Goal: Transaction & Acquisition: Purchase product/service

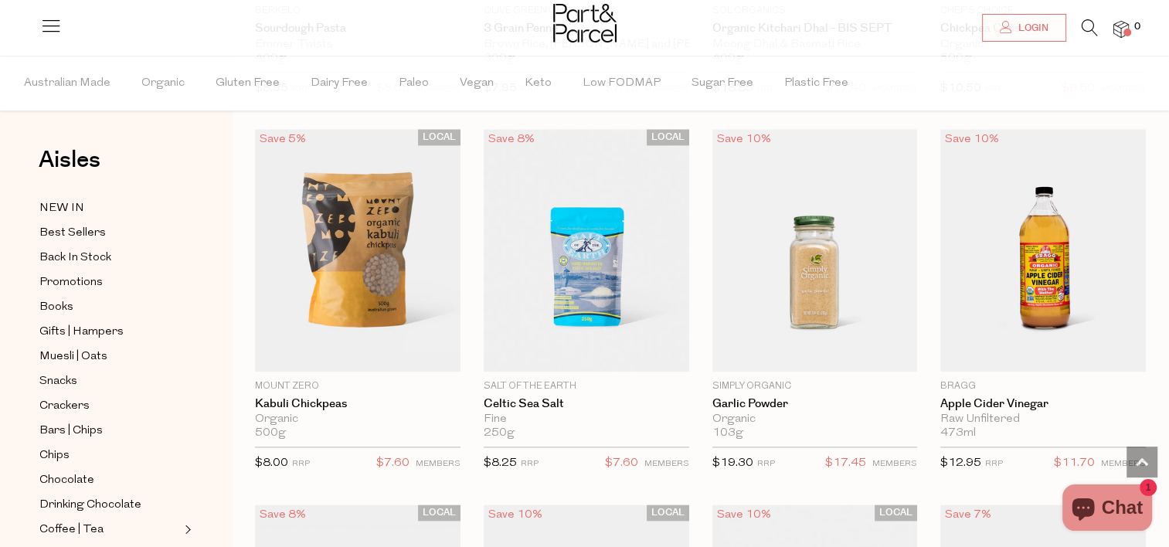
scroll to position [1979, 0]
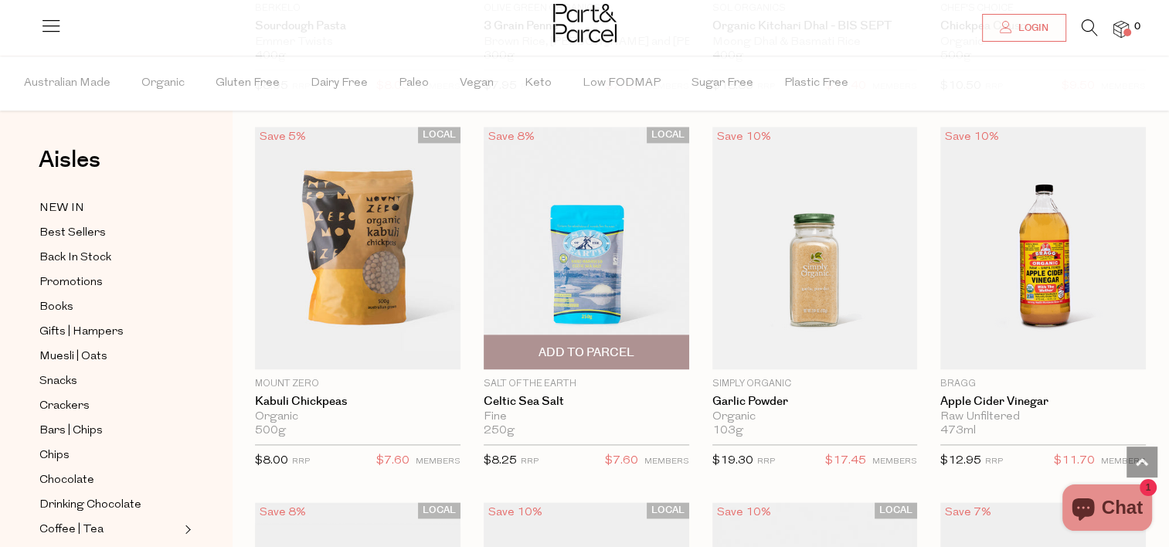
click at [642, 267] on img at bounding box center [587, 248] width 206 height 243
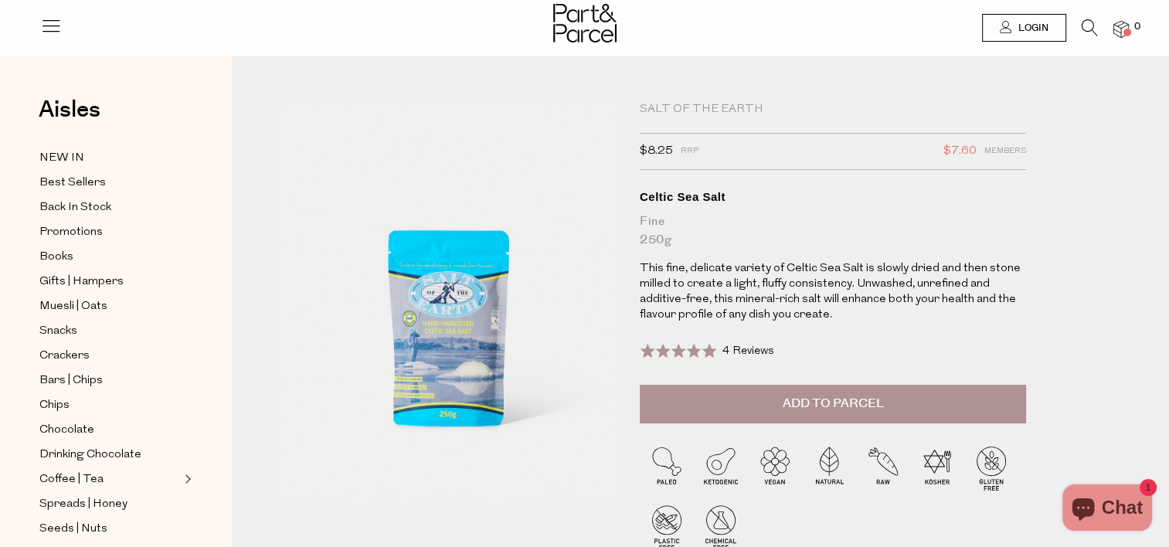
click at [674, 350] on span at bounding box center [678, 350] width 77 height 15
click at [707, 105] on div "Salt of The Earth" at bounding box center [833, 109] width 386 height 15
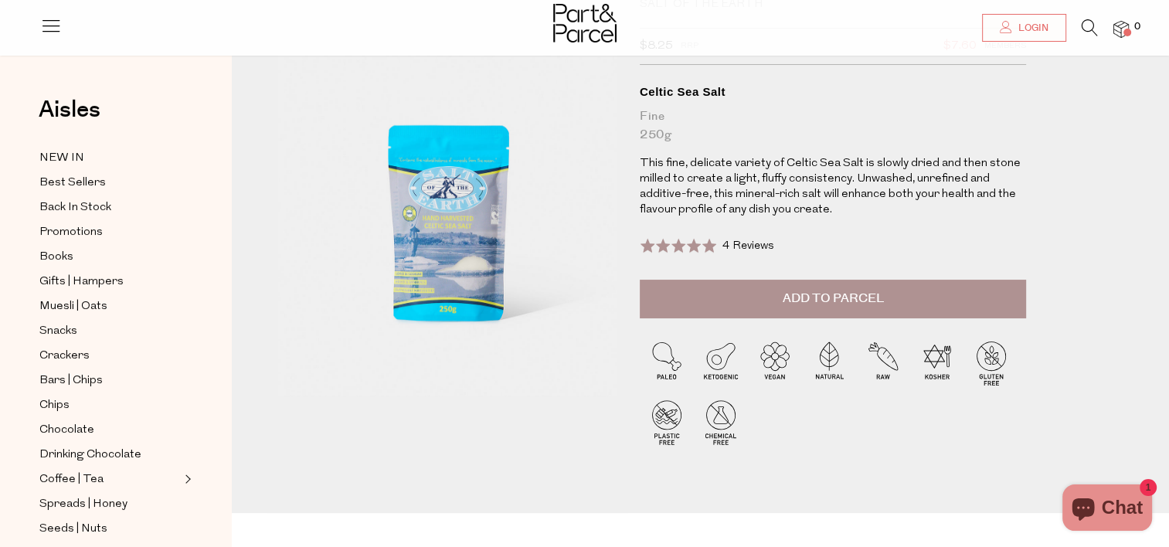
scroll to position [107, 0]
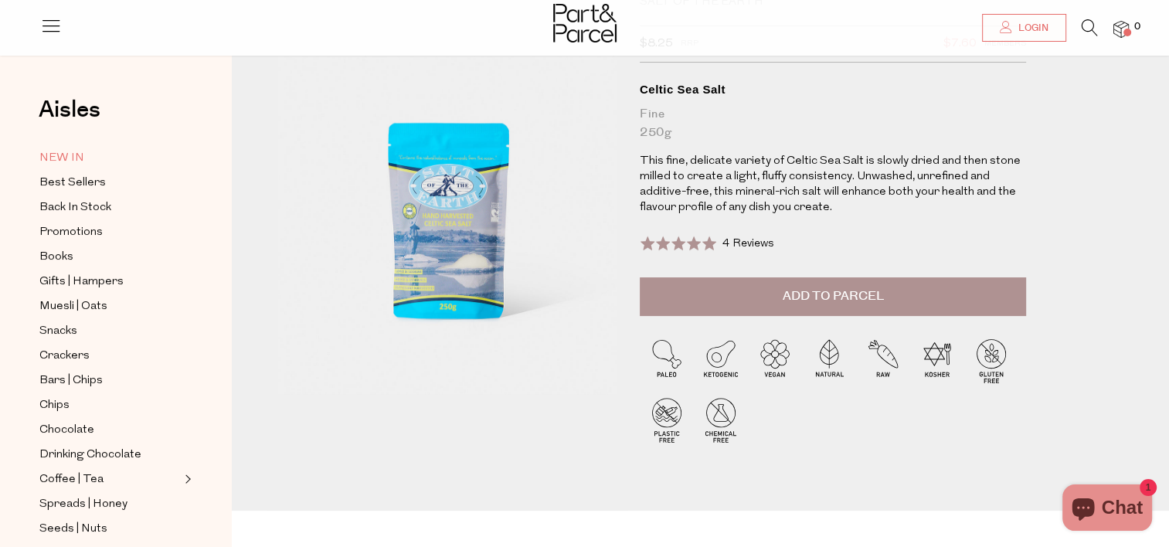
click at [79, 151] on span "NEW IN" at bounding box center [61, 158] width 45 height 19
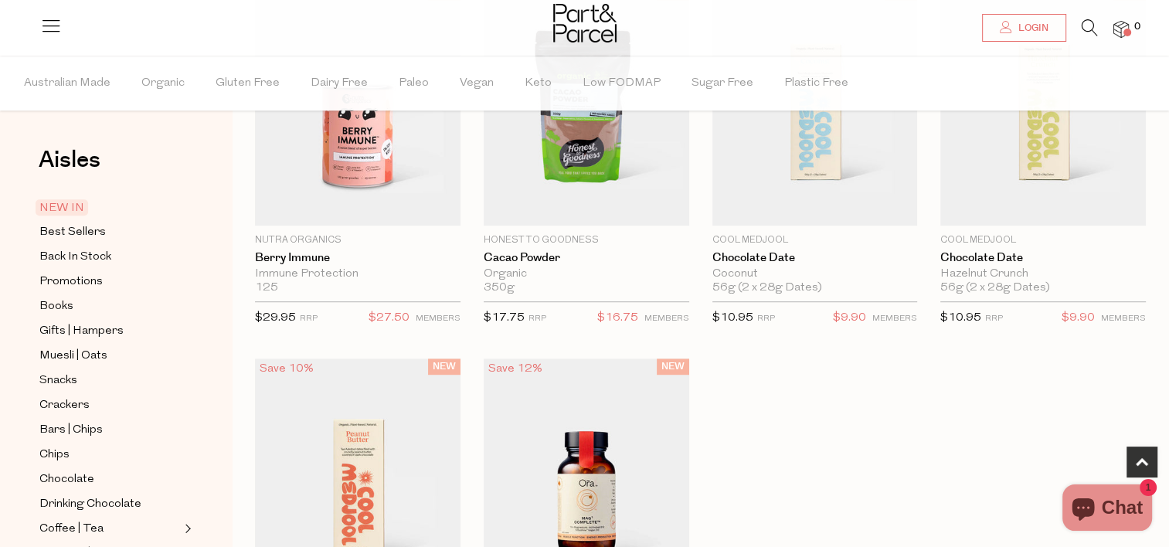
scroll to position [989, 0]
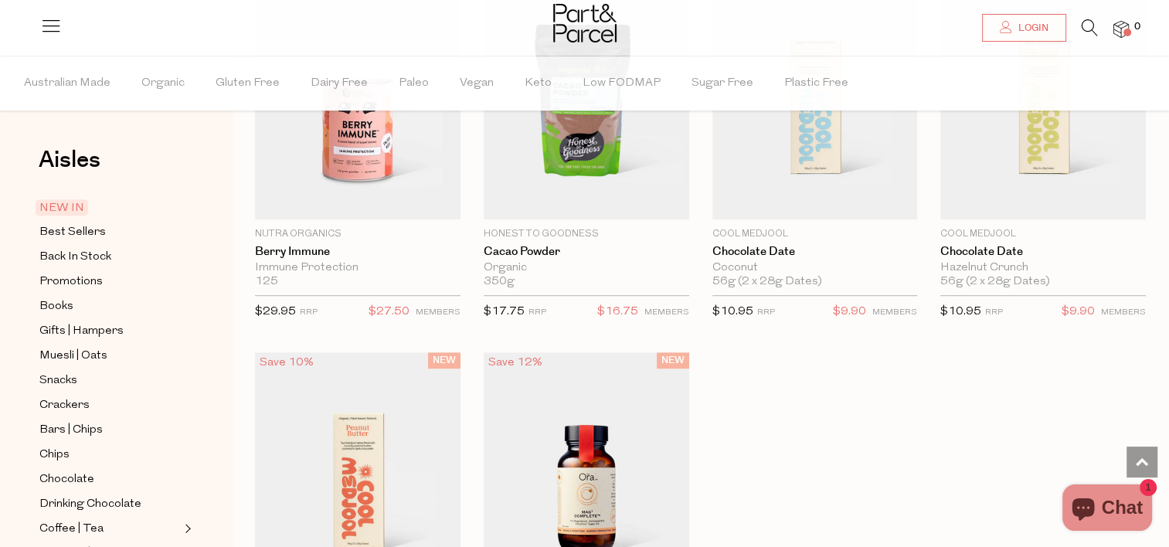
click at [1088, 39] on link at bounding box center [1090, 32] width 16 height 16
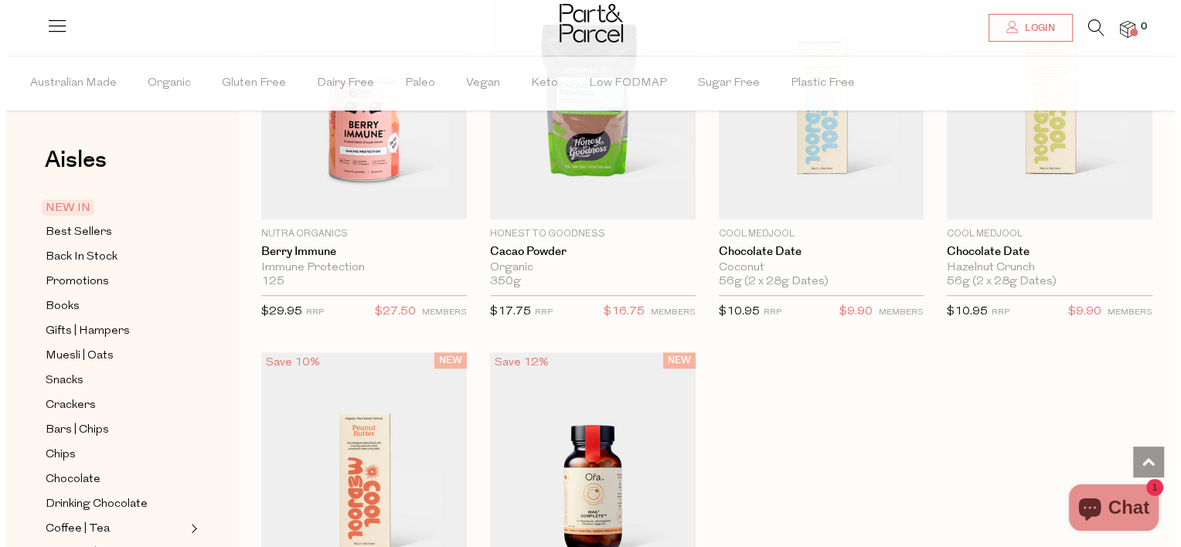
scroll to position [996, 0]
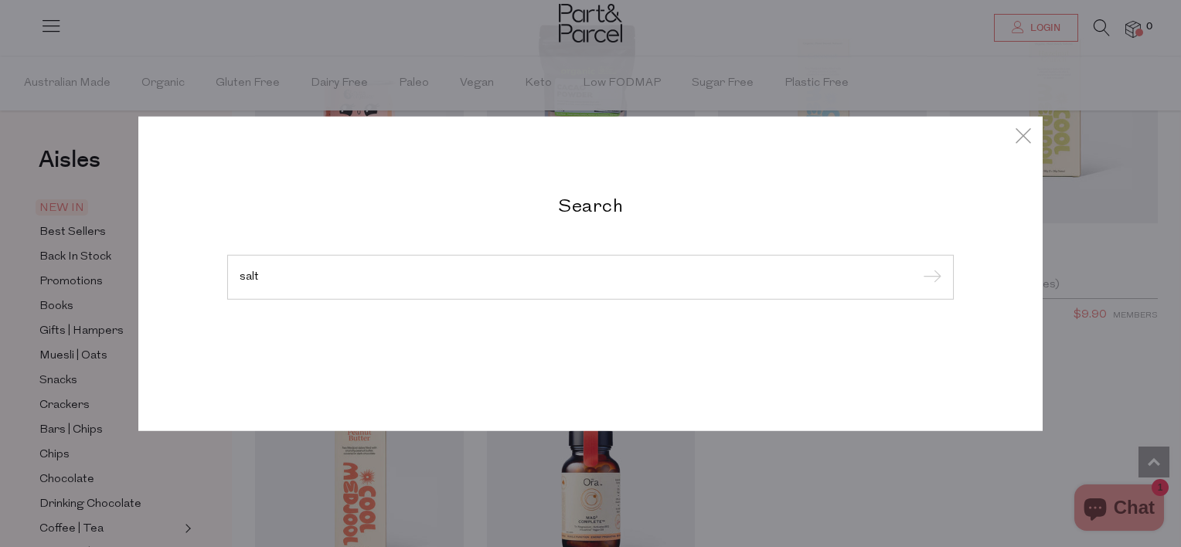
type input "salt"
click at [918, 267] on input "submit" at bounding box center [929, 278] width 23 height 23
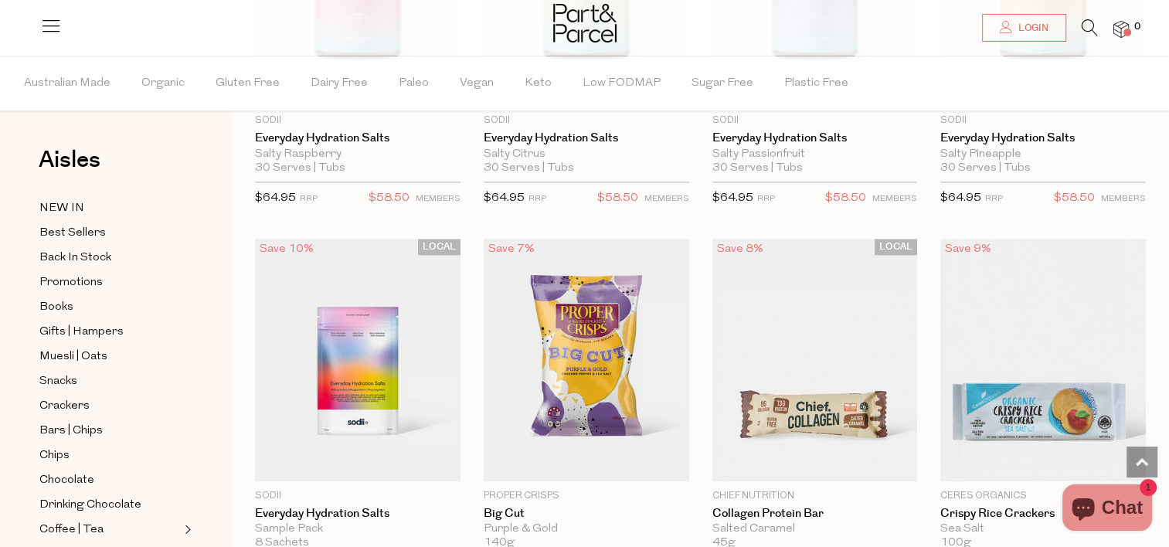
scroll to position [1979, 0]
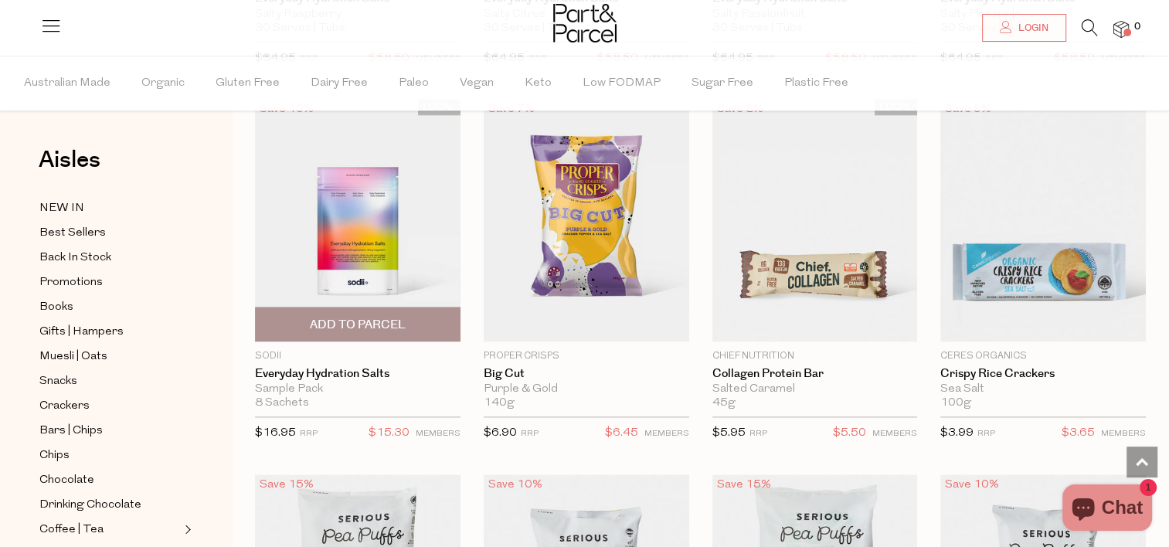
click at [355, 213] on img at bounding box center [358, 220] width 206 height 243
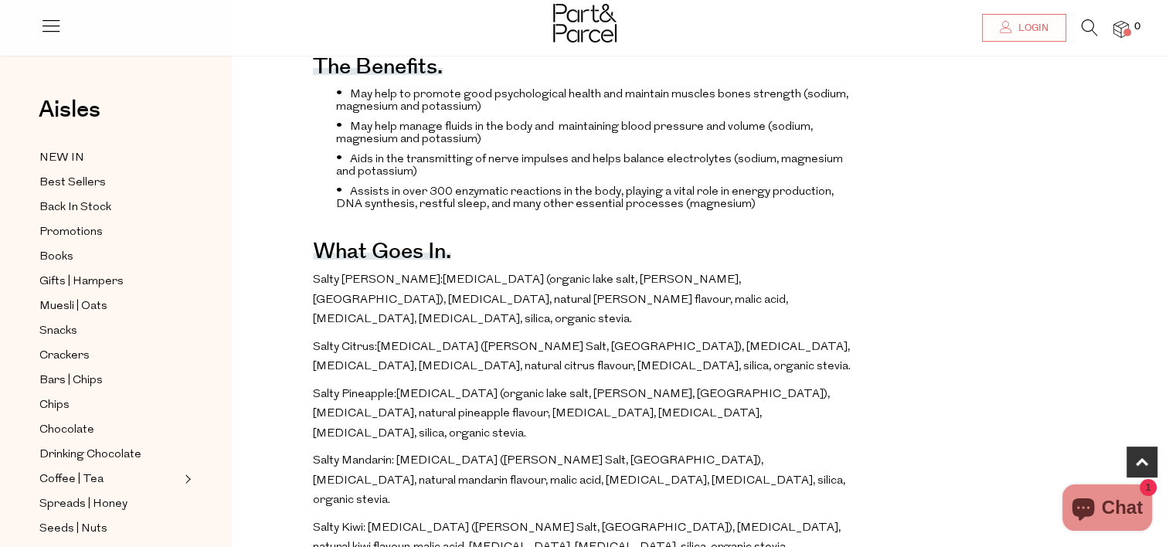
scroll to position [680, 0]
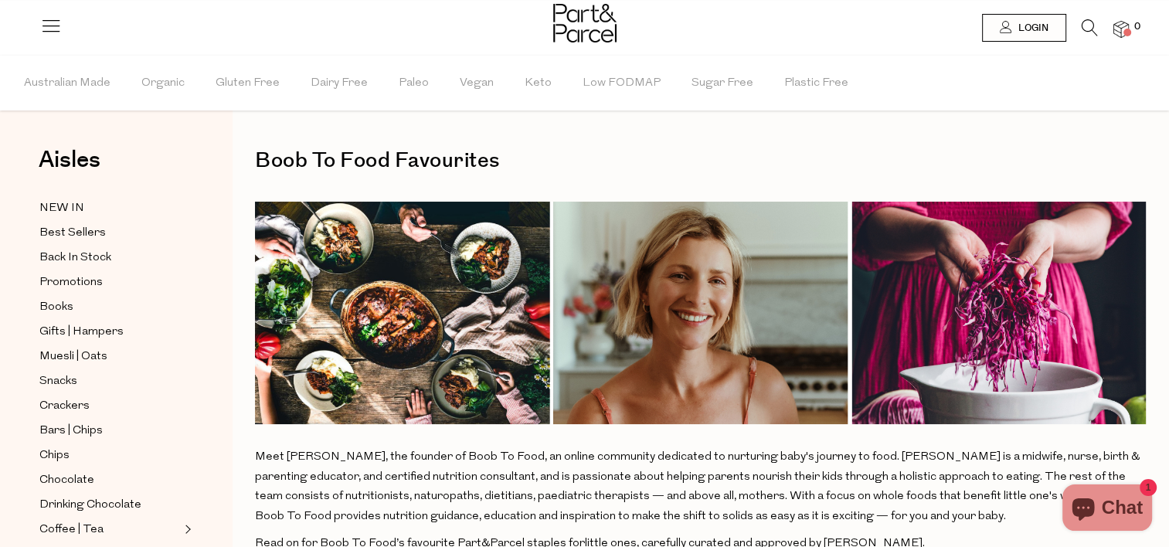
click at [1090, 28] on icon at bounding box center [1090, 27] width 16 height 17
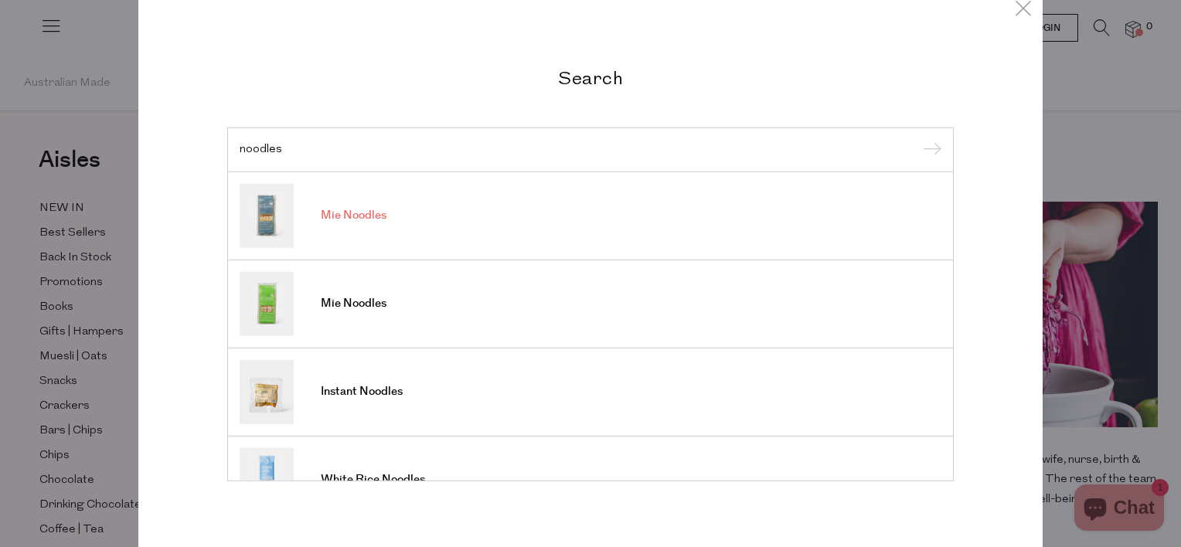
type input "noodles"
click at [364, 224] on link "Mie Noodles" at bounding box center [591, 215] width 702 height 64
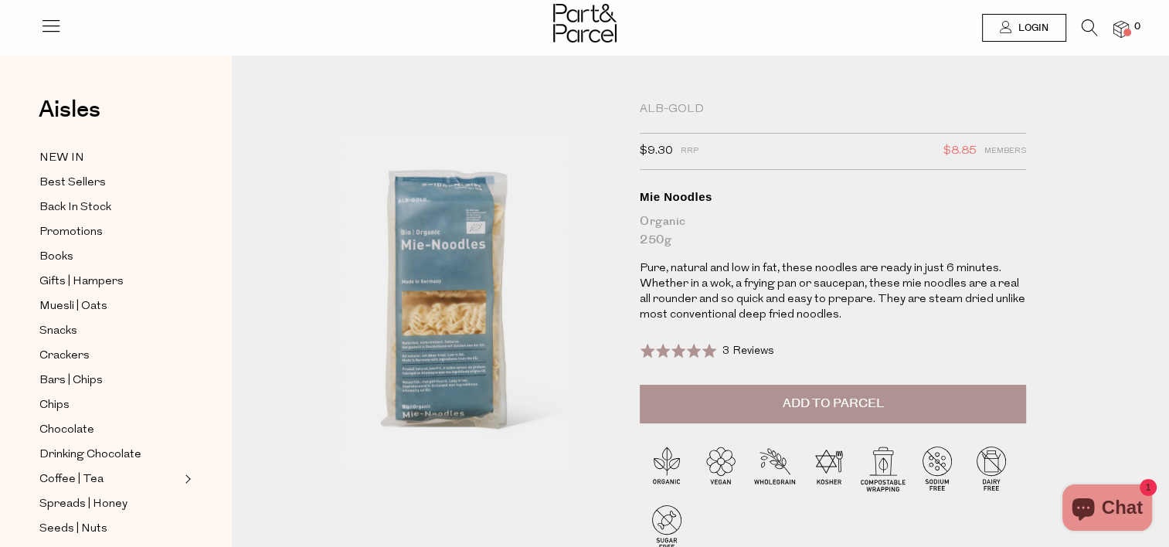
click at [829, 401] on span "Add to Parcel" at bounding box center [832, 404] width 101 height 18
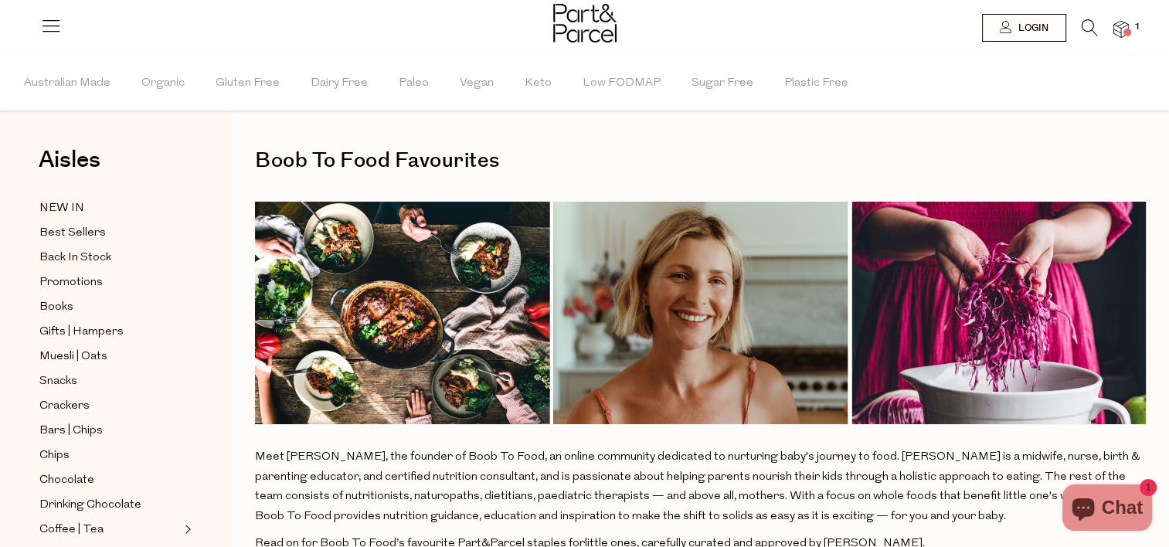
click at [1089, 34] on icon at bounding box center [1090, 27] width 16 height 17
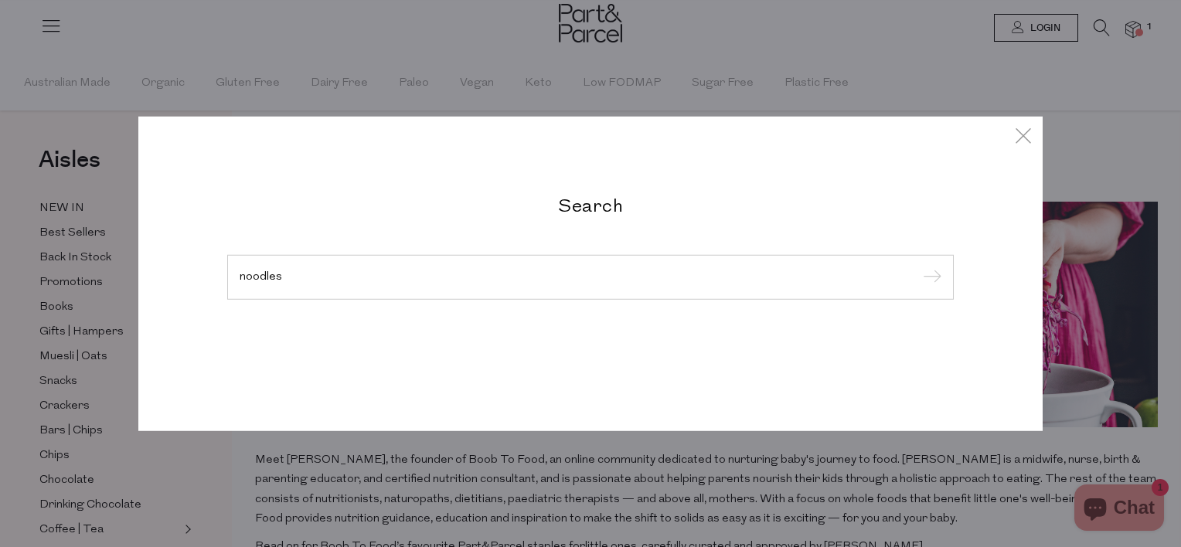
type input "noodles"
click at [918, 267] on input "submit" at bounding box center [929, 278] width 23 height 23
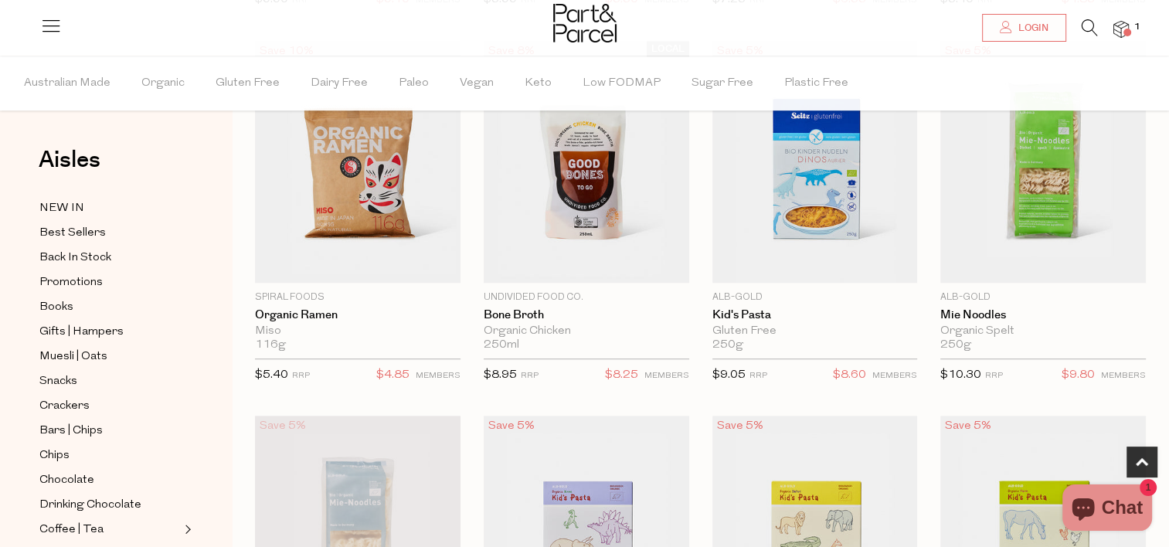
scroll to position [927, 0]
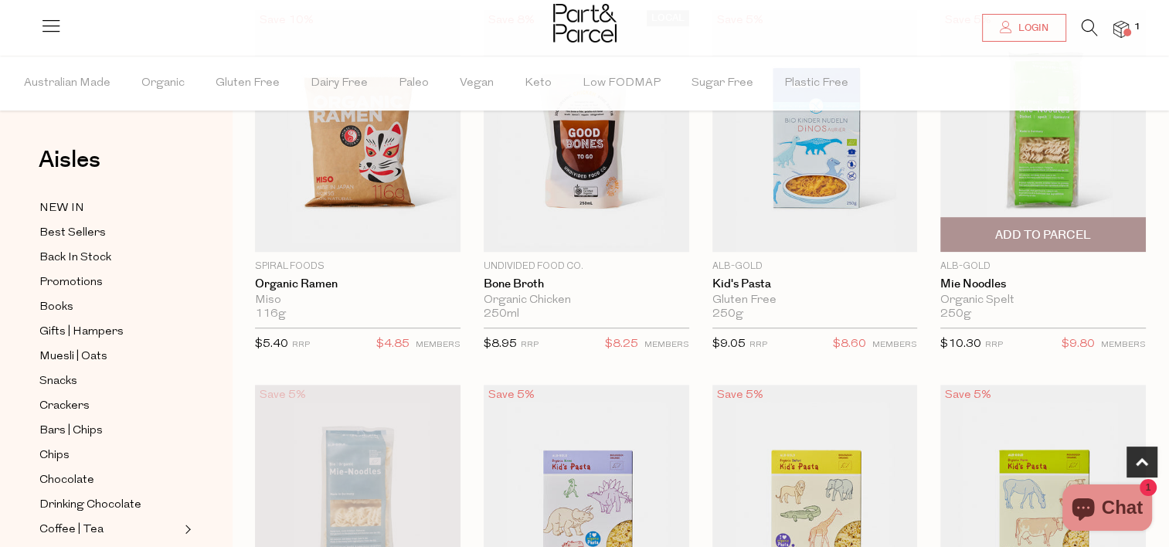
click at [1015, 139] on img at bounding box center [1044, 131] width 206 height 243
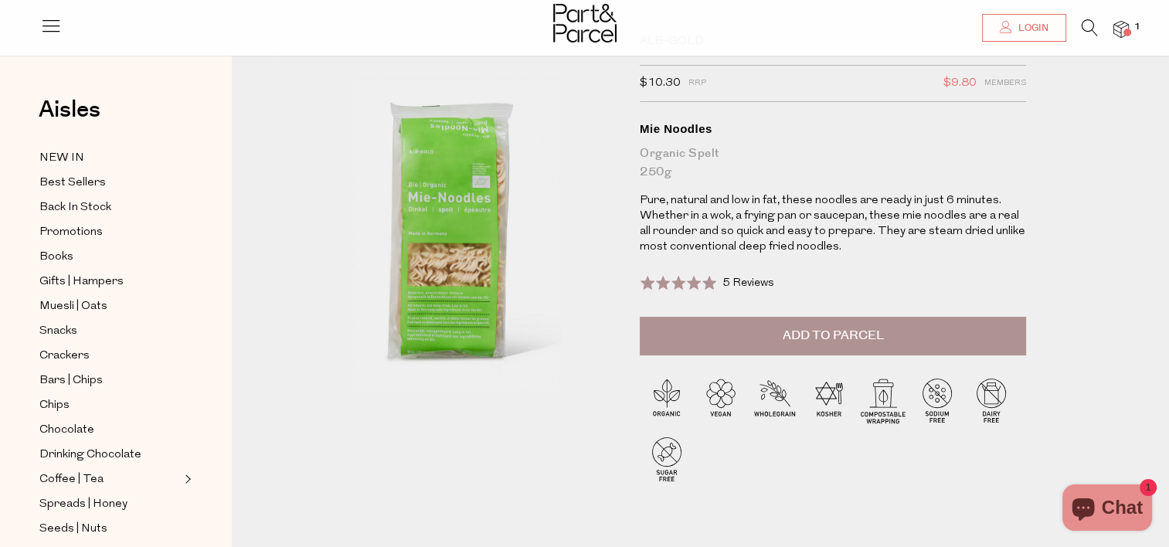
scroll to position [62, 0]
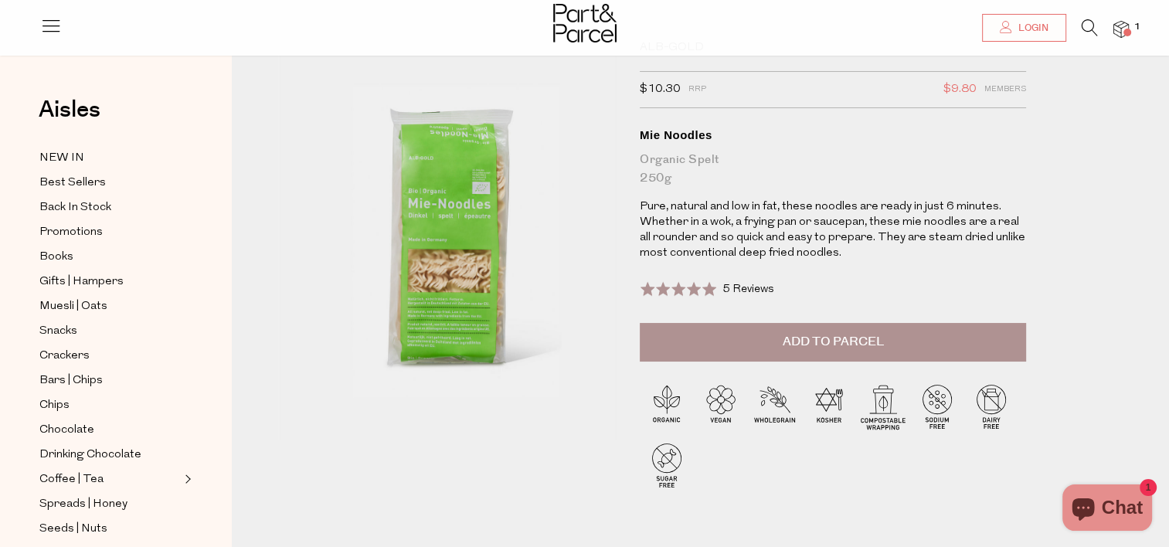
click at [846, 331] on button "Add to Parcel" at bounding box center [833, 342] width 386 height 39
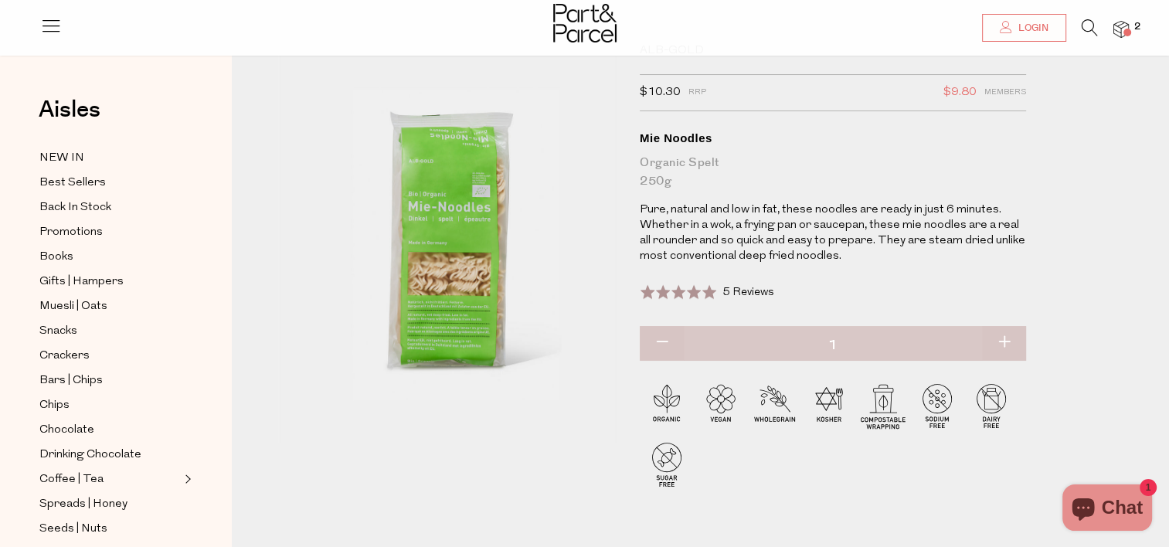
scroll to position [0, 0]
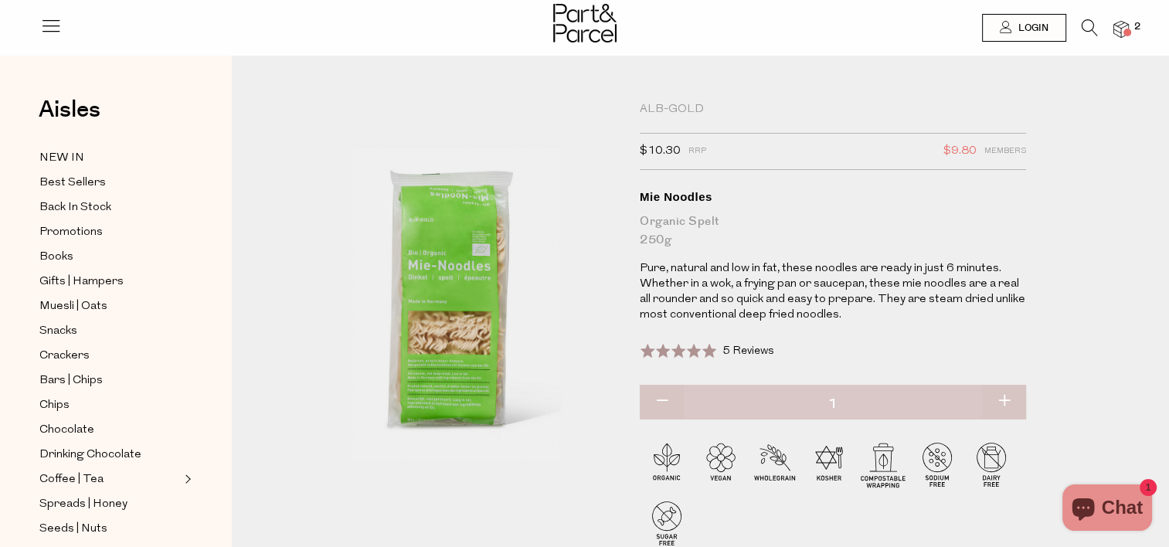
click at [189, 474] on span "Expand/Collapse Coffee | Tea" at bounding box center [186, 475] width 11 height 11
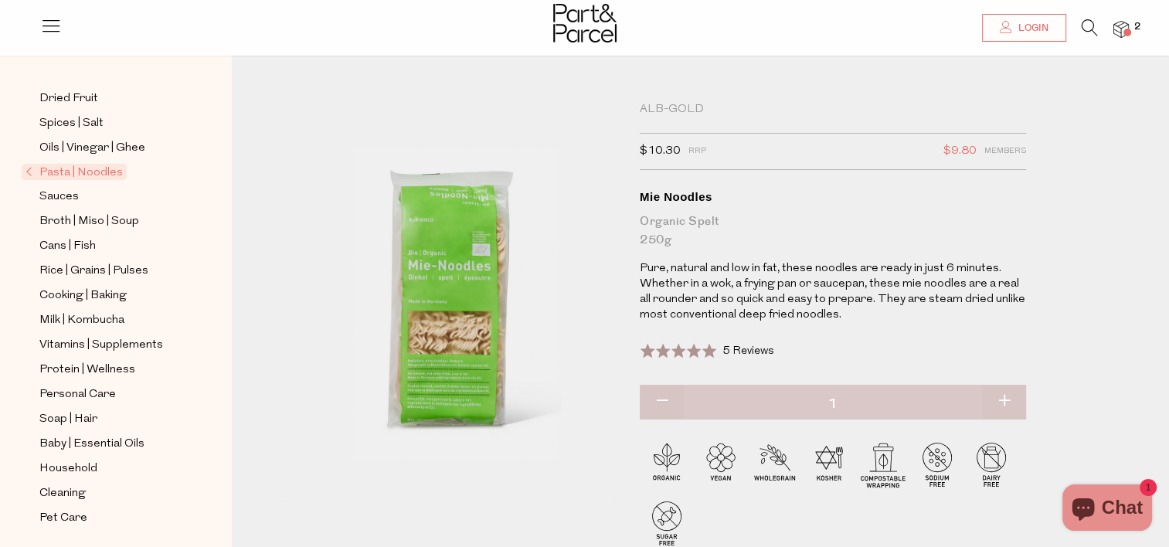
scroll to position [31, 0]
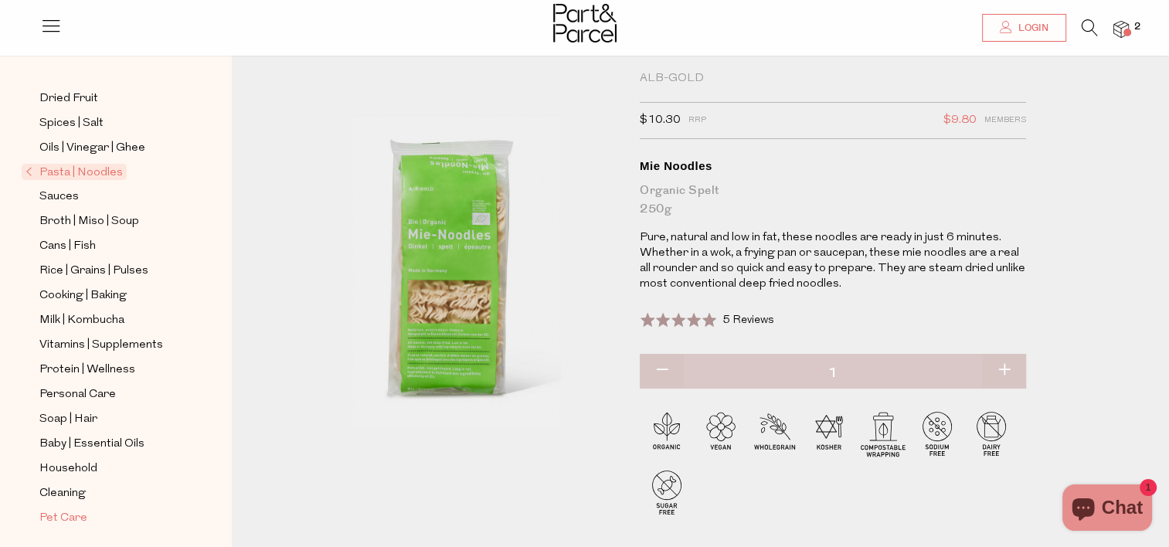
click at [67, 510] on span "Pet Care" at bounding box center [63, 518] width 48 height 19
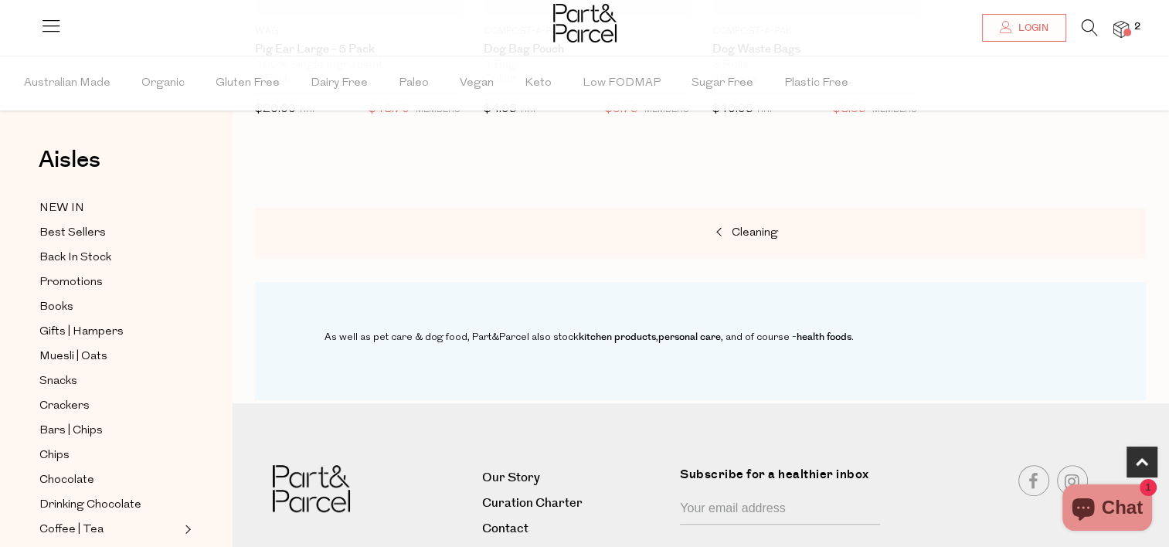
scroll to position [804, 0]
click at [68, 476] on span "Chocolate" at bounding box center [66, 480] width 55 height 19
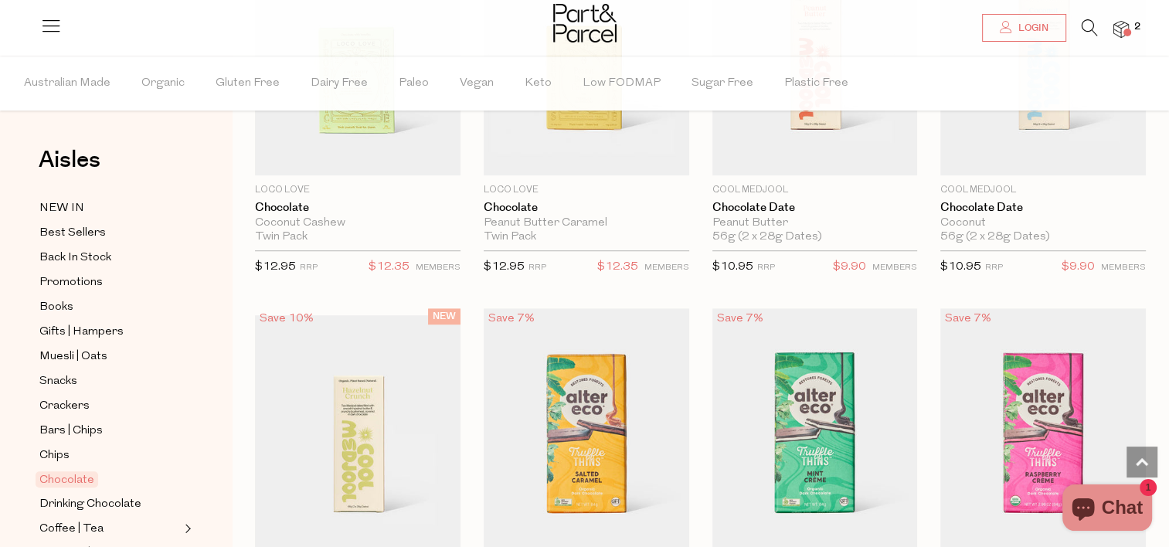
scroll to position [1082, 0]
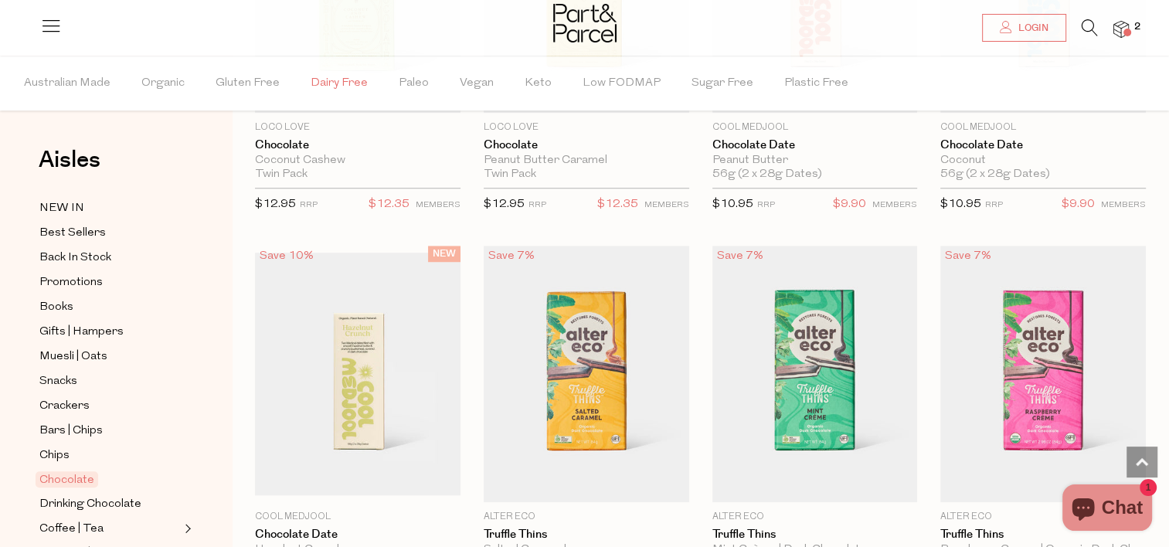
click at [339, 75] on span "Dairy Free" at bounding box center [339, 83] width 57 height 54
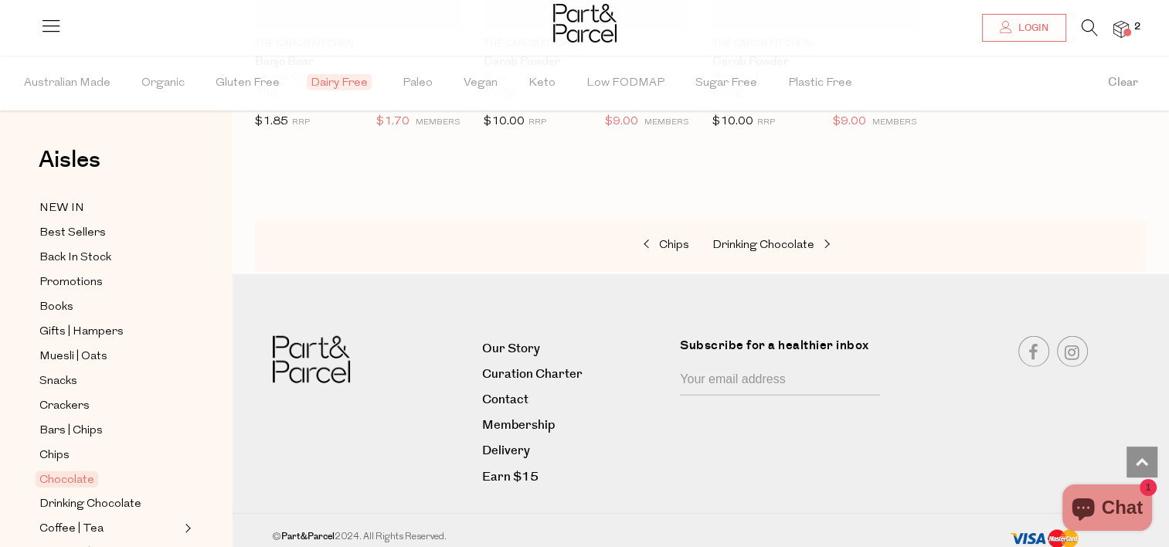
scroll to position [3822, 0]
click at [532, 77] on span "Keto" at bounding box center [542, 83] width 27 height 54
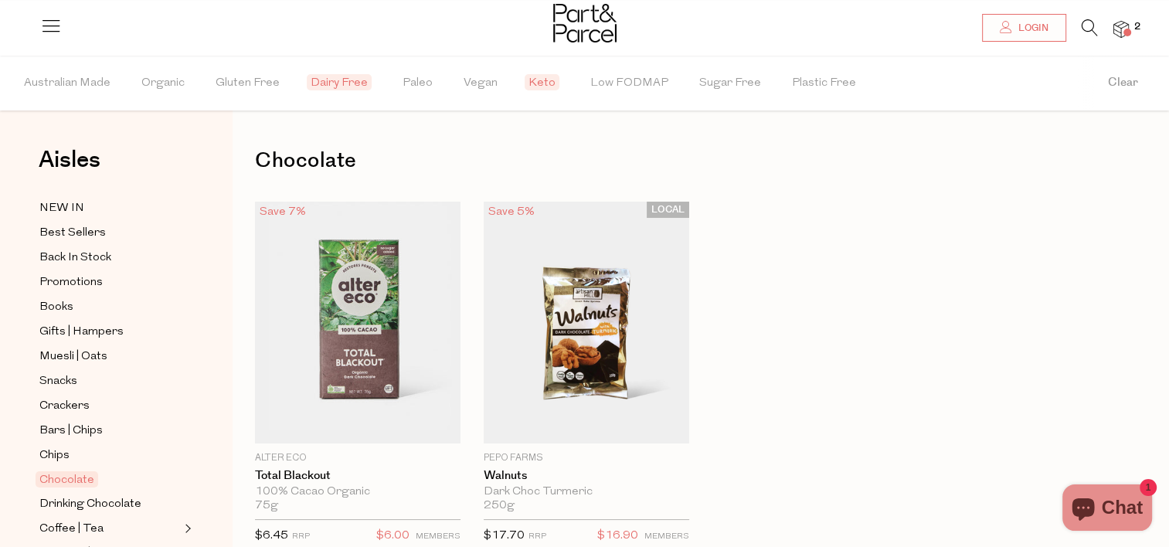
scroll to position [31, 0]
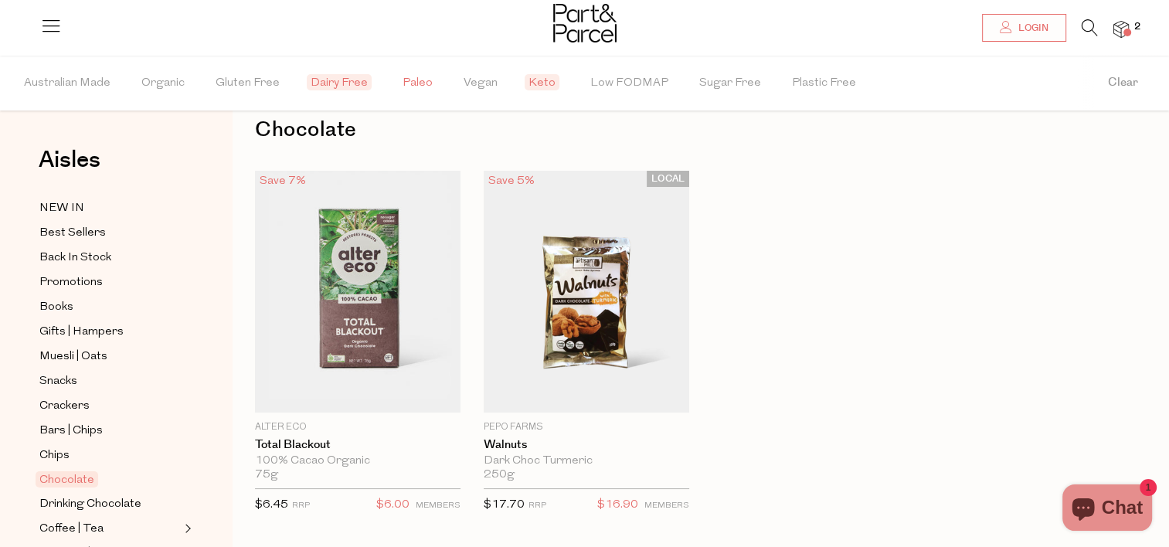
click at [413, 80] on span "Paleo" at bounding box center [418, 83] width 30 height 54
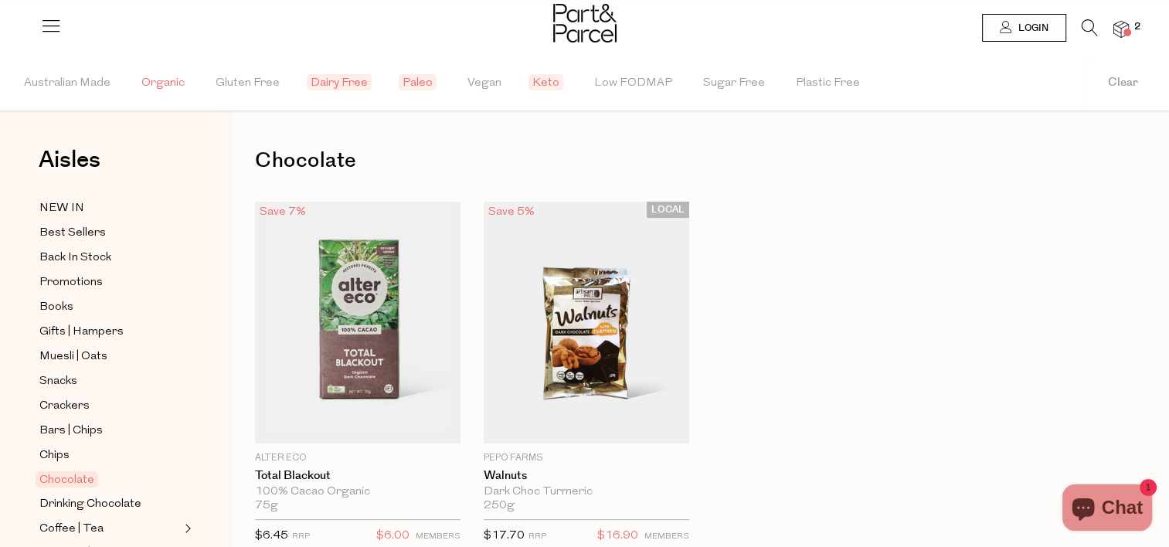
click at [167, 90] on span "Organic" at bounding box center [162, 83] width 43 height 54
click at [223, 86] on span "Gluten Free" at bounding box center [252, 83] width 64 height 54
click at [72, 299] on span "Books" at bounding box center [56, 307] width 34 height 19
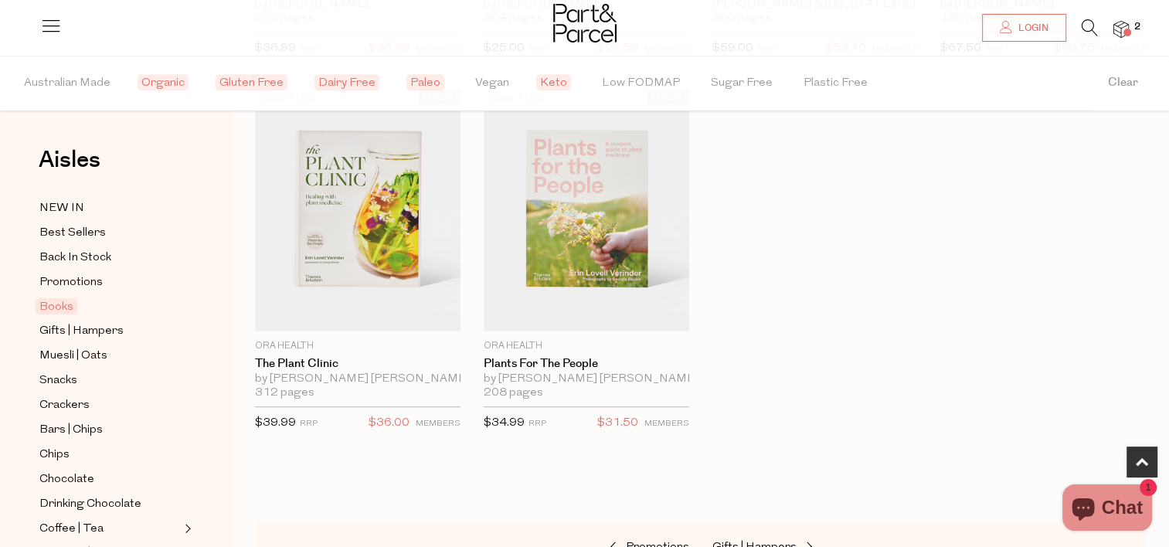
scroll to position [866, 0]
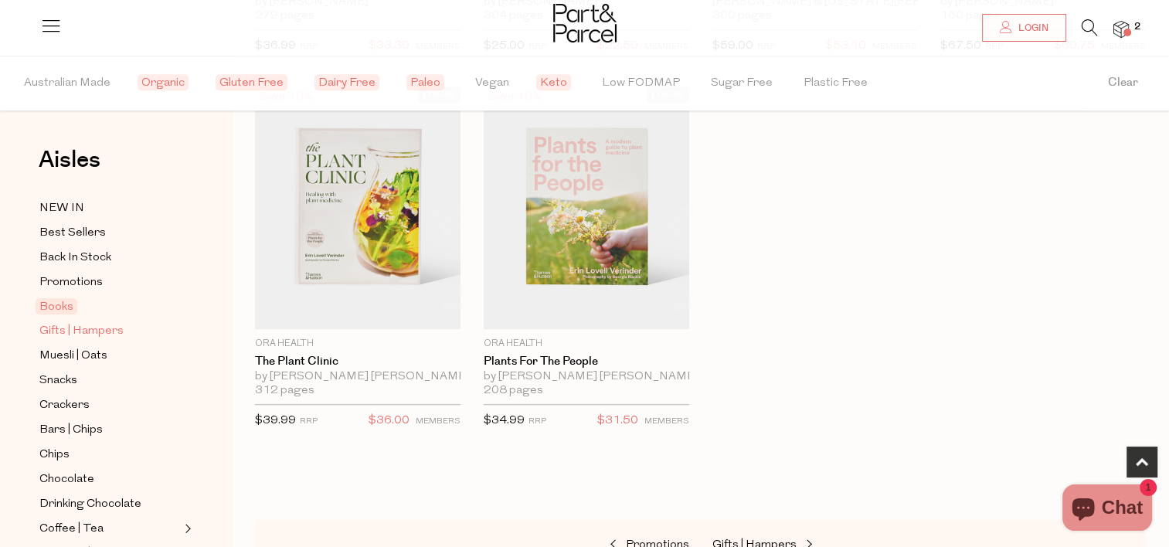
click at [82, 335] on span "Gifts | Hampers" at bounding box center [81, 331] width 84 height 19
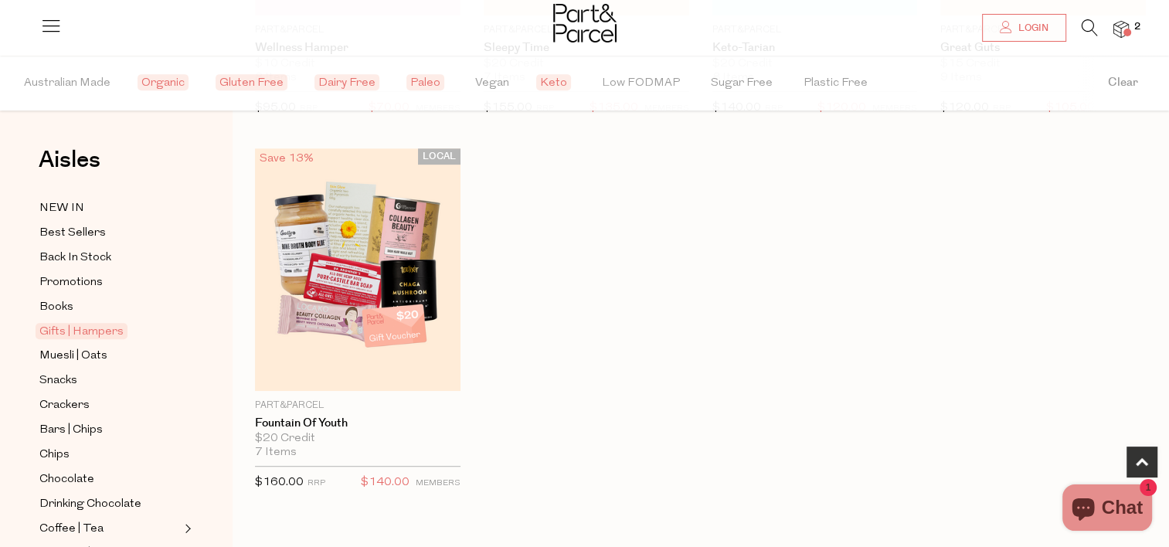
scroll to position [835, 0]
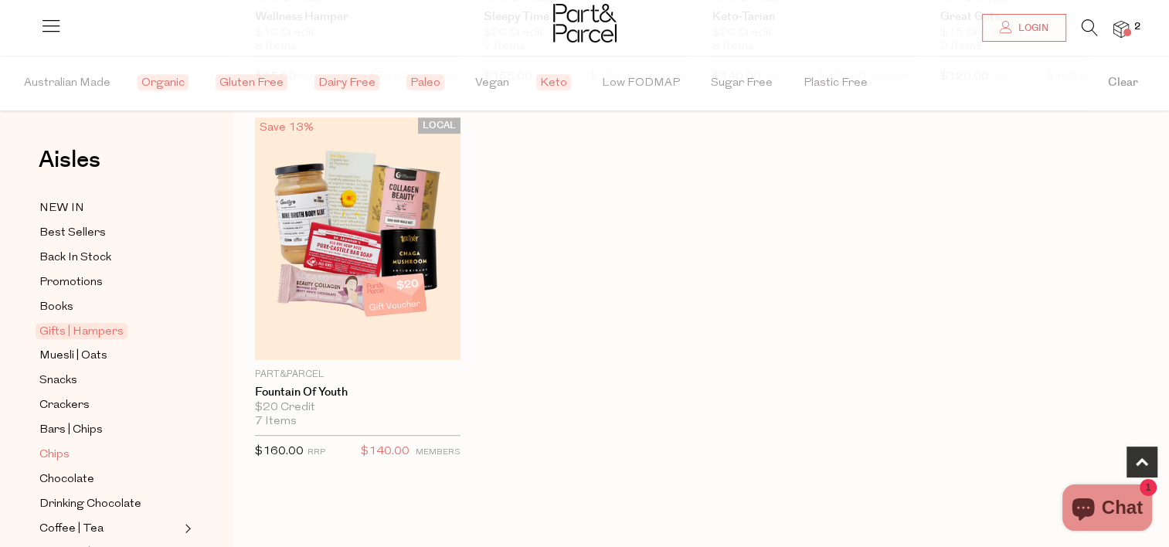
click at [75, 454] on link "Chips" at bounding box center [109, 454] width 141 height 19
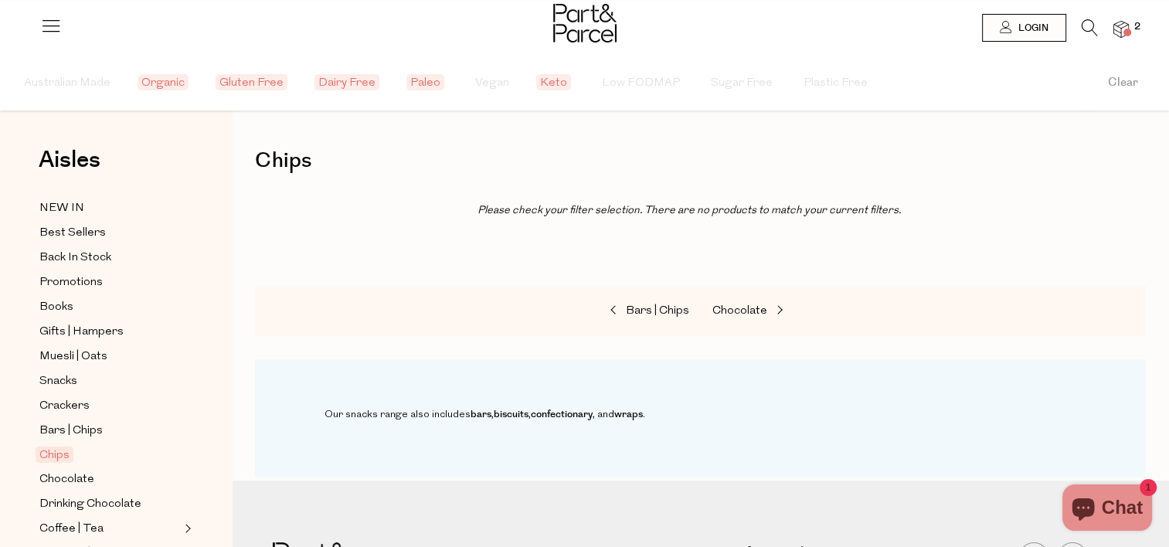
click at [75, 454] on link "Chips" at bounding box center [109, 455] width 141 height 19
click at [73, 475] on span "Chocolate" at bounding box center [66, 480] width 55 height 19
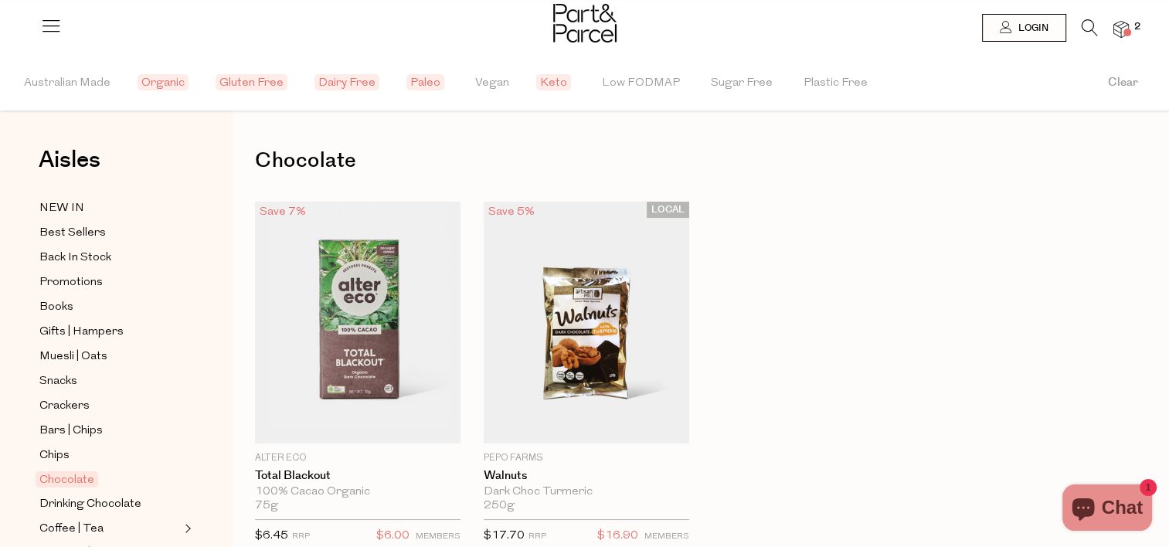
click at [237, 83] on span "Gluten Free" at bounding box center [252, 82] width 72 height 16
click at [172, 71] on button "Organic" at bounding box center [164, 83] width 47 height 54
click at [403, 73] on button "Paleo" at bounding box center [420, 83] width 34 height 54
click at [536, 87] on span "Keto" at bounding box center [542, 82] width 35 height 16
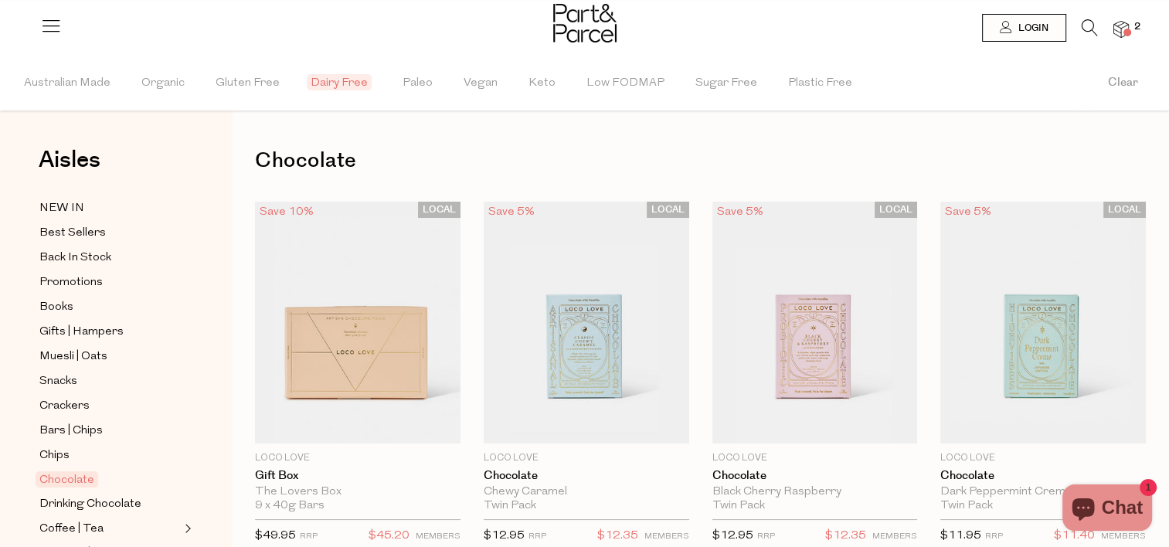
click at [344, 80] on span "Dairy Free" at bounding box center [339, 82] width 65 height 16
click at [65, 447] on span "Chips" at bounding box center [54, 456] width 30 height 19
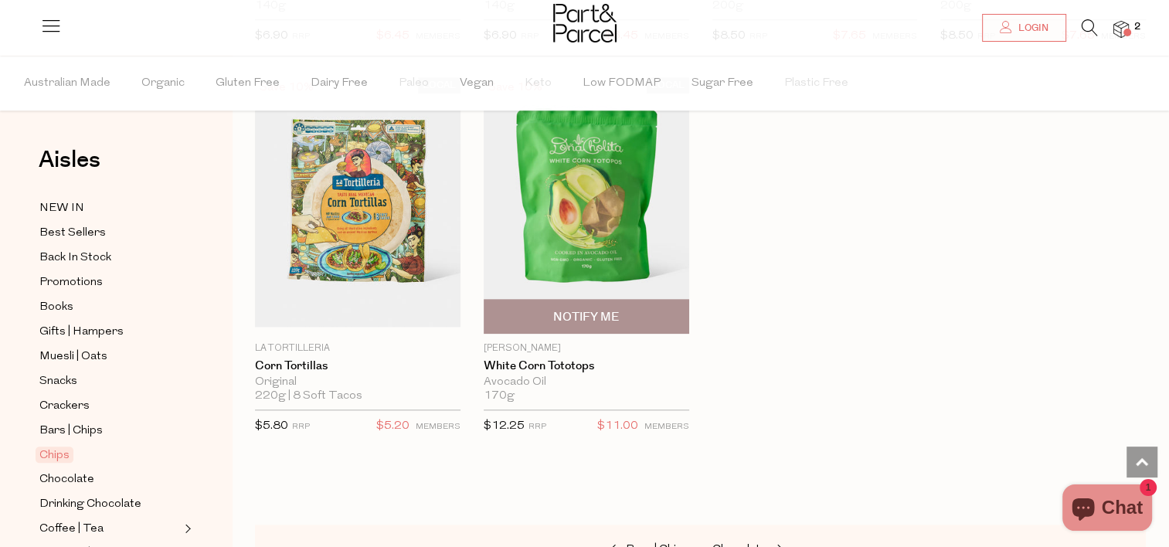
scroll to position [1639, 0]
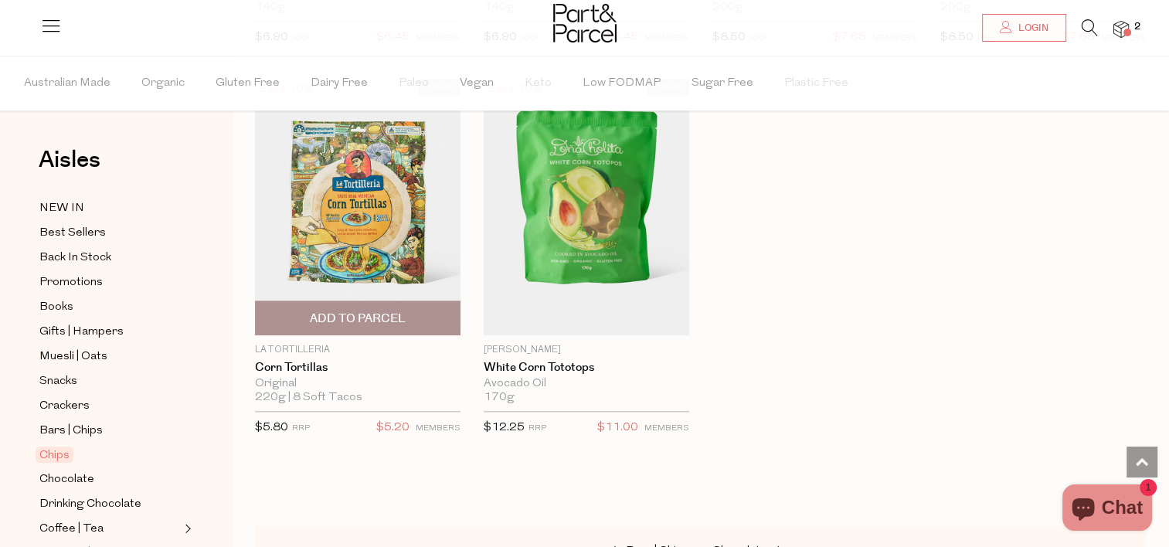
click at [322, 232] on img at bounding box center [358, 207] width 206 height 243
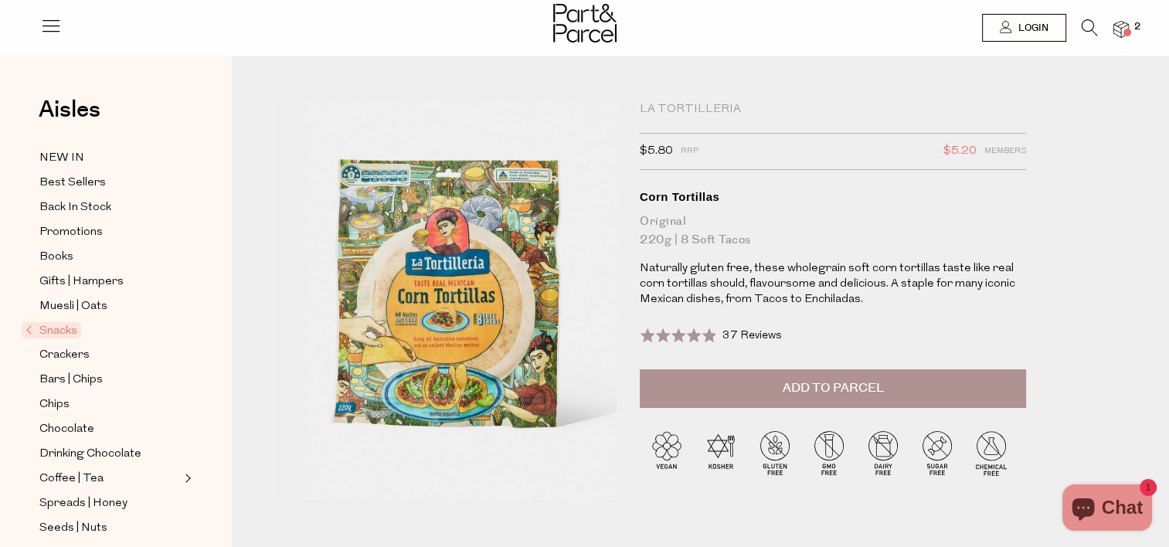
click at [773, 375] on button "Add to Parcel" at bounding box center [833, 388] width 386 height 39
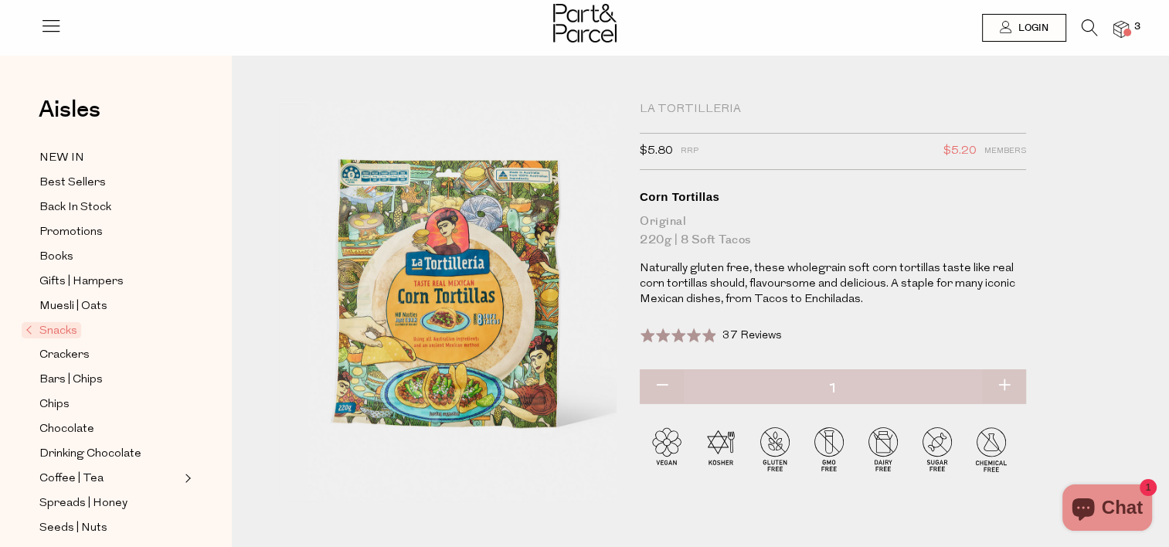
click at [724, 340] on span "37 Reviews" at bounding box center [752, 336] width 60 height 12
click at [96, 510] on span "Spreads | Honey" at bounding box center [83, 504] width 88 height 19
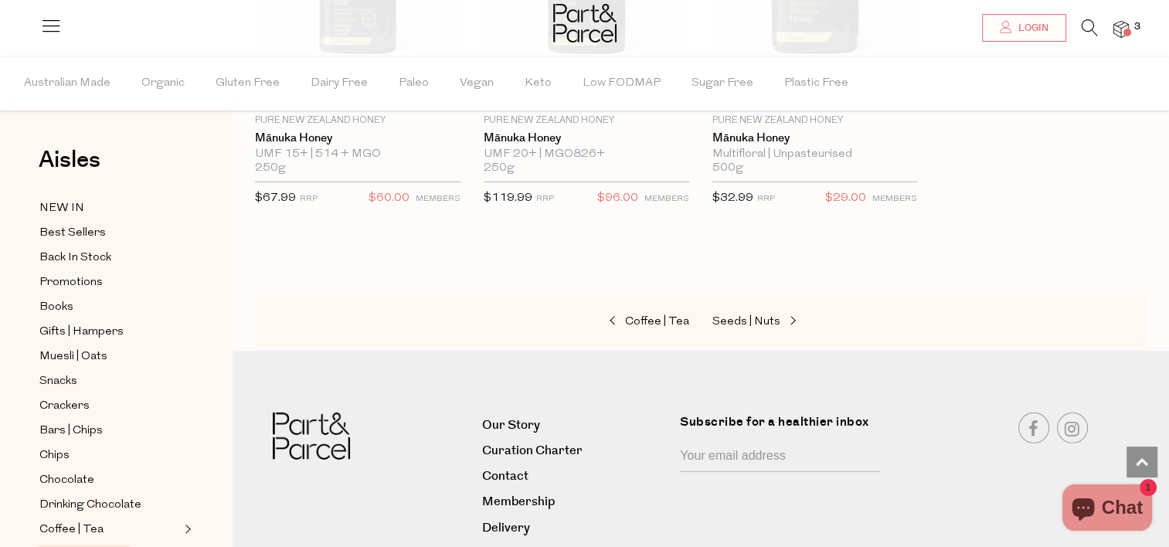
scroll to position [4571, 0]
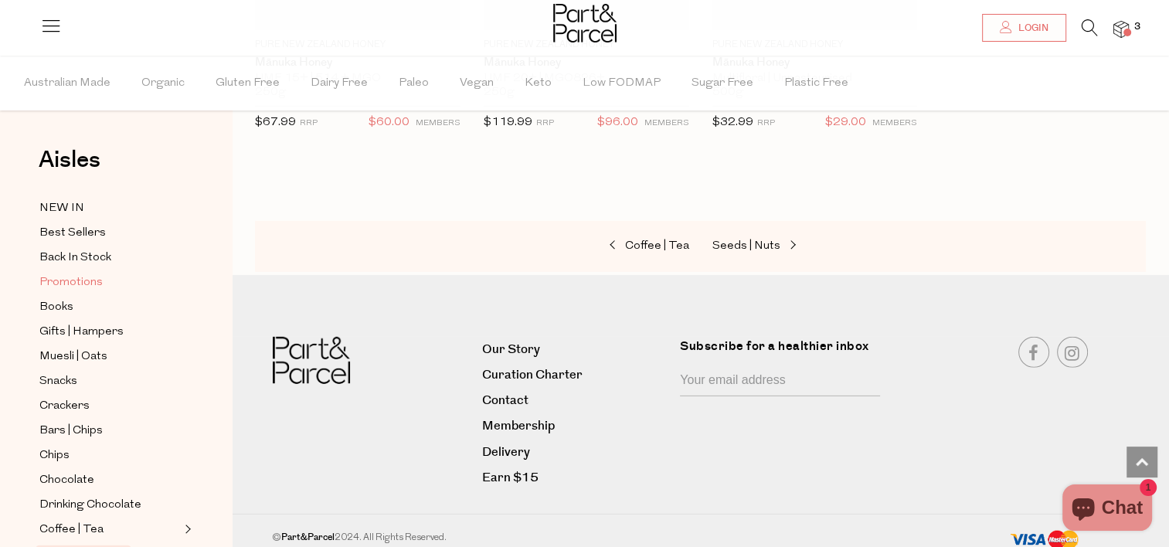
click at [71, 281] on span "Promotions" at bounding box center [70, 283] width 63 height 19
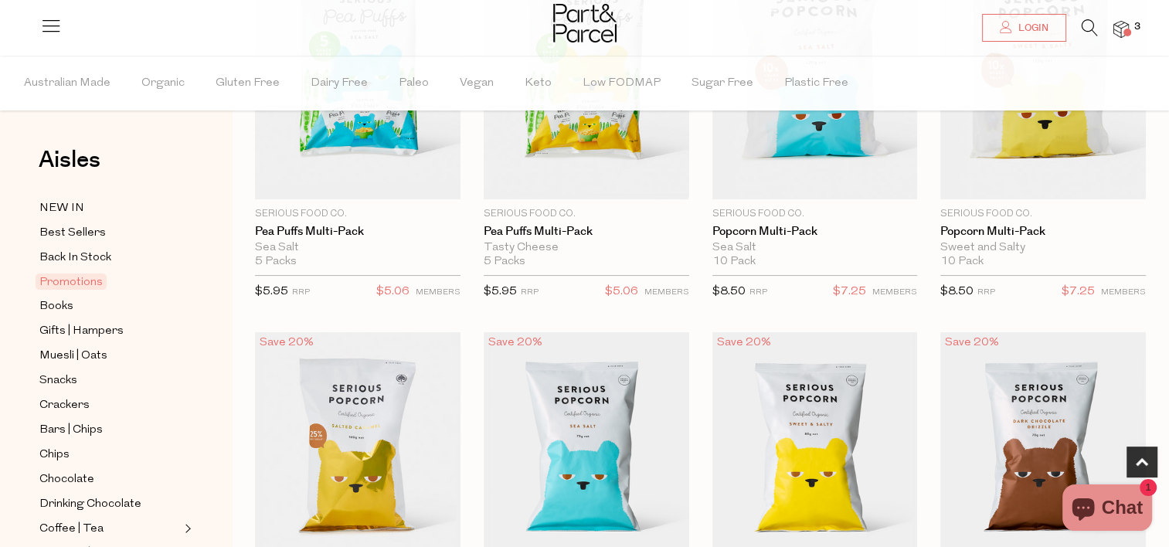
scroll to position [247, 0]
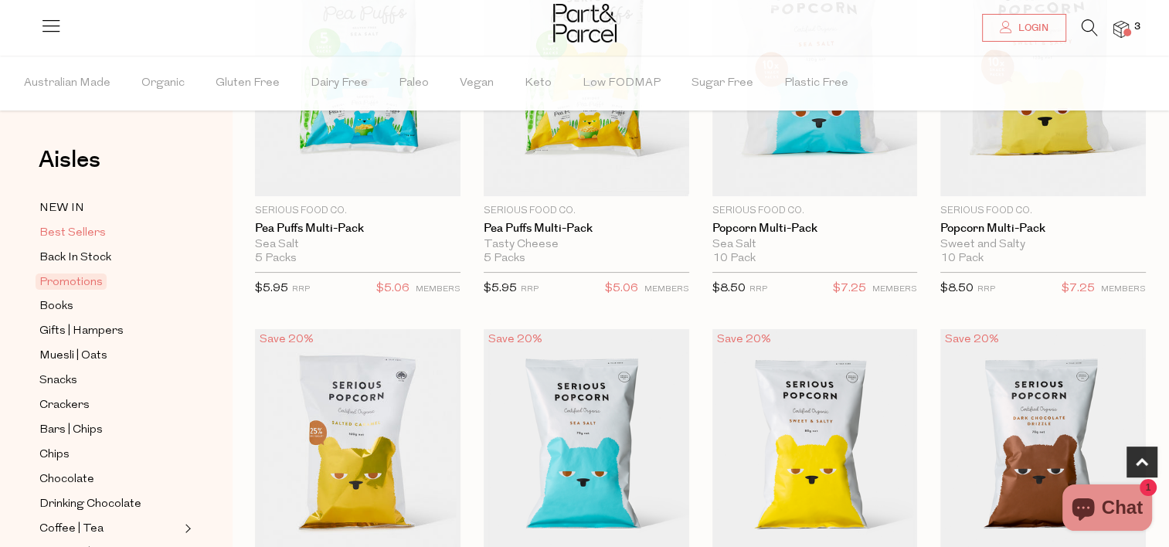
click at [74, 238] on span "Best Sellers" at bounding box center [72, 233] width 66 height 19
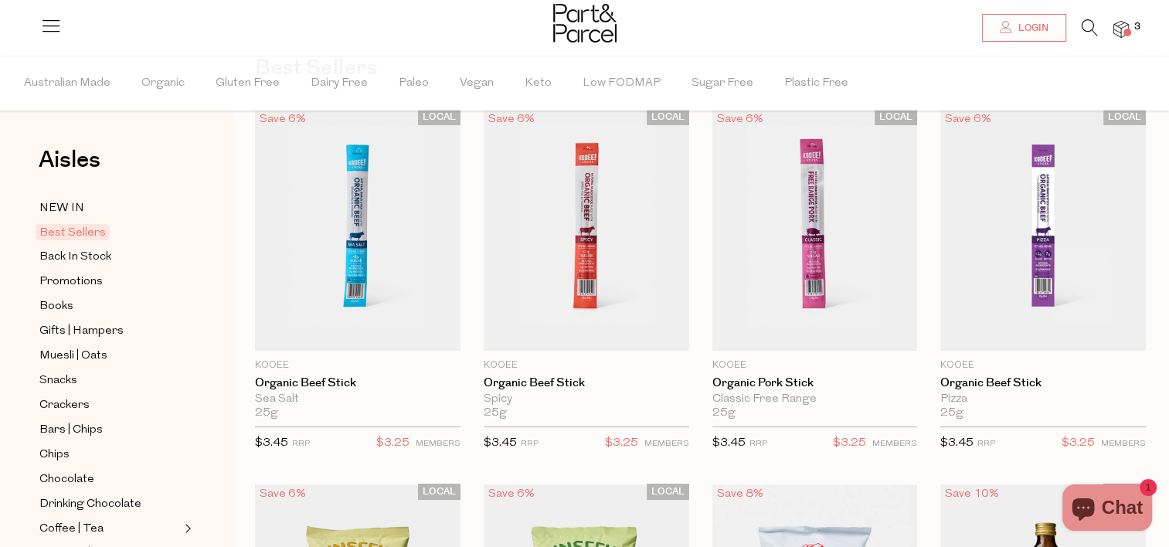
scroll to position [124, 0]
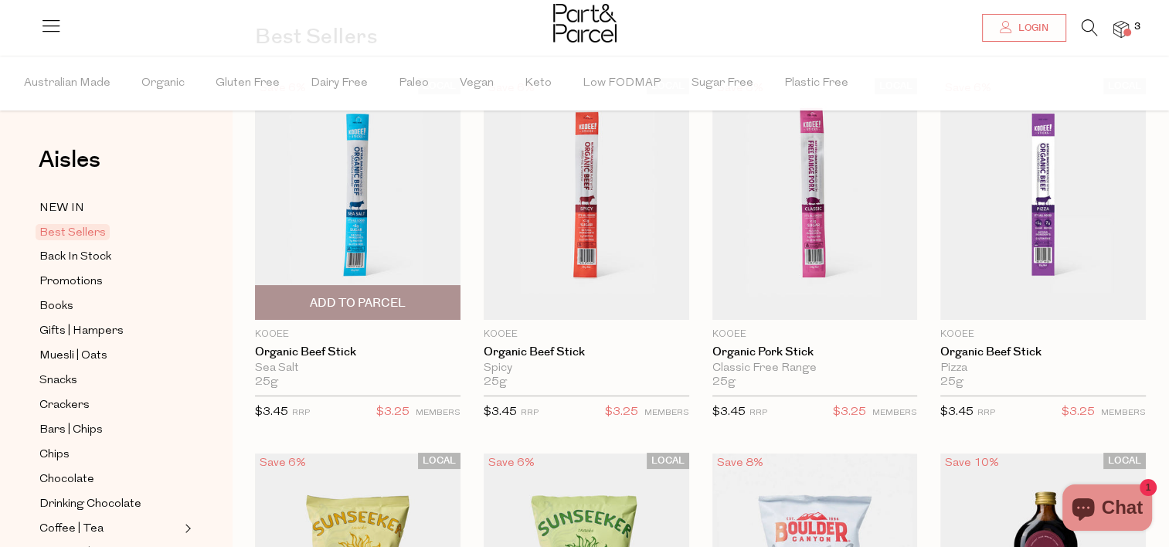
click at [313, 300] on span "Add To Parcel" at bounding box center [358, 303] width 96 height 16
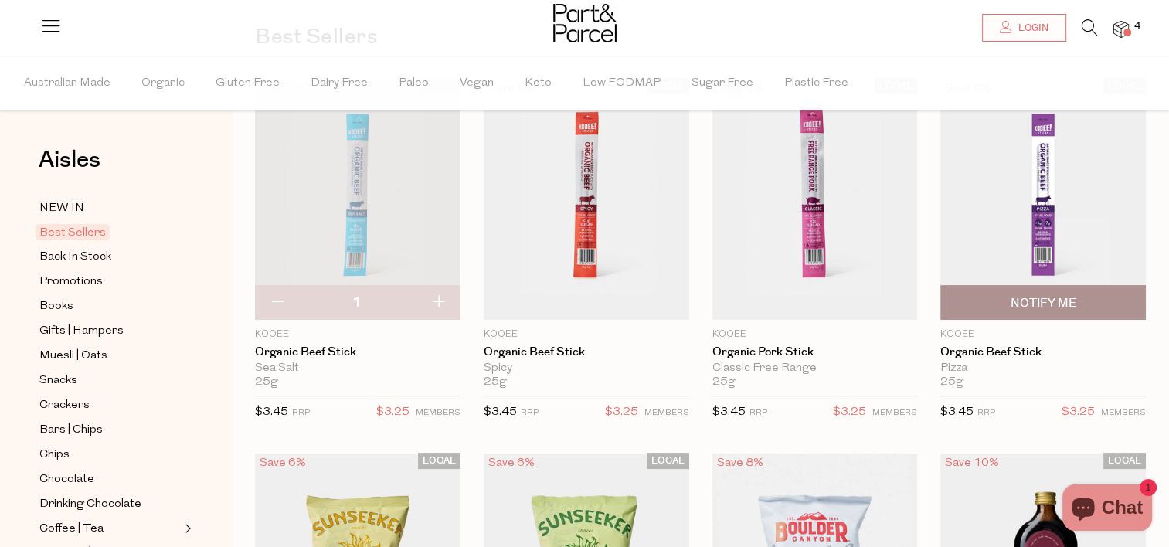
click at [1028, 297] on span "Notify Me" at bounding box center [1044, 303] width 66 height 16
type input "Notify when available"
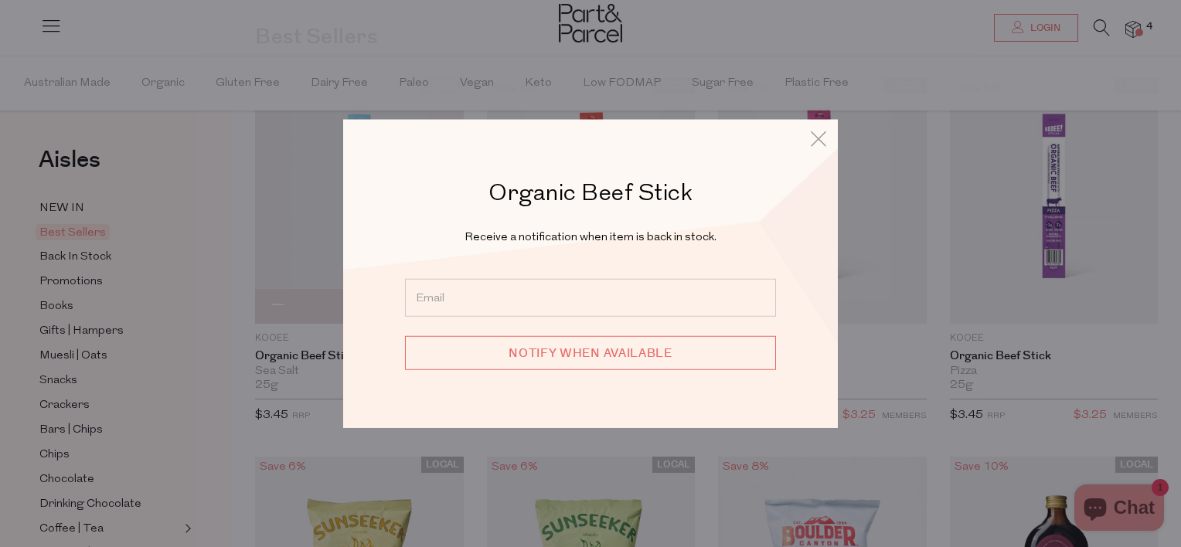
click at [592, 301] on input "email" at bounding box center [590, 297] width 371 height 38
click at [593, 302] on input "[PERSON_NAME][EMAIL_ADDRESS][DOMAIN_NAME]" at bounding box center [590, 297] width 371 height 38
type input "[PERSON_NAME][EMAIL_ADDRESS][DOMAIN_NAME]"
click at [566, 366] on input "Notify when available" at bounding box center [590, 352] width 371 height 34
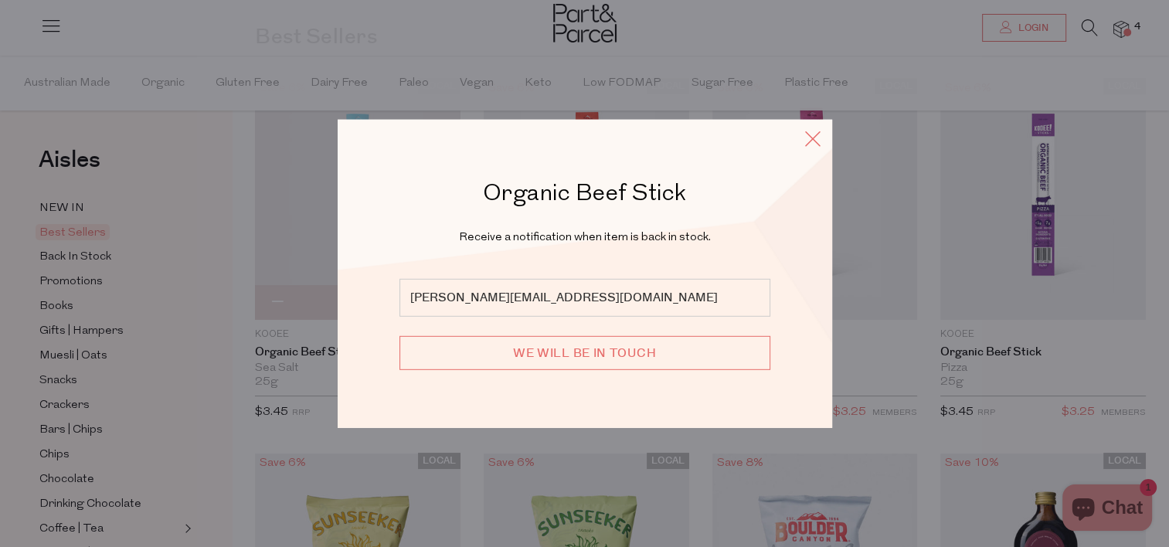
click at [807, 138] on icon at bounding box center [812, 139] width 23 height 22
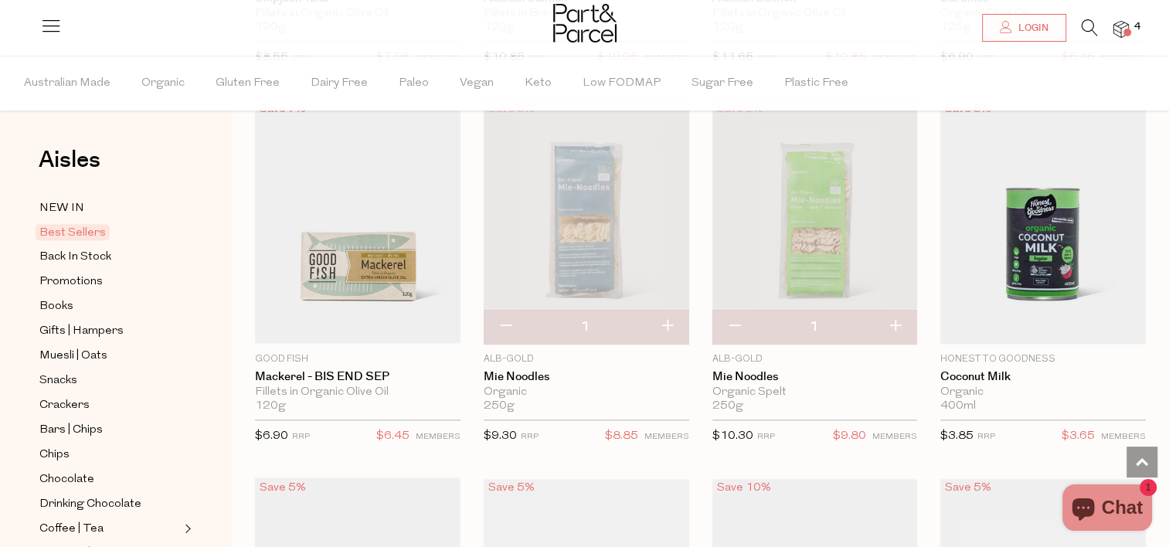
scroll to position [1639, 0]
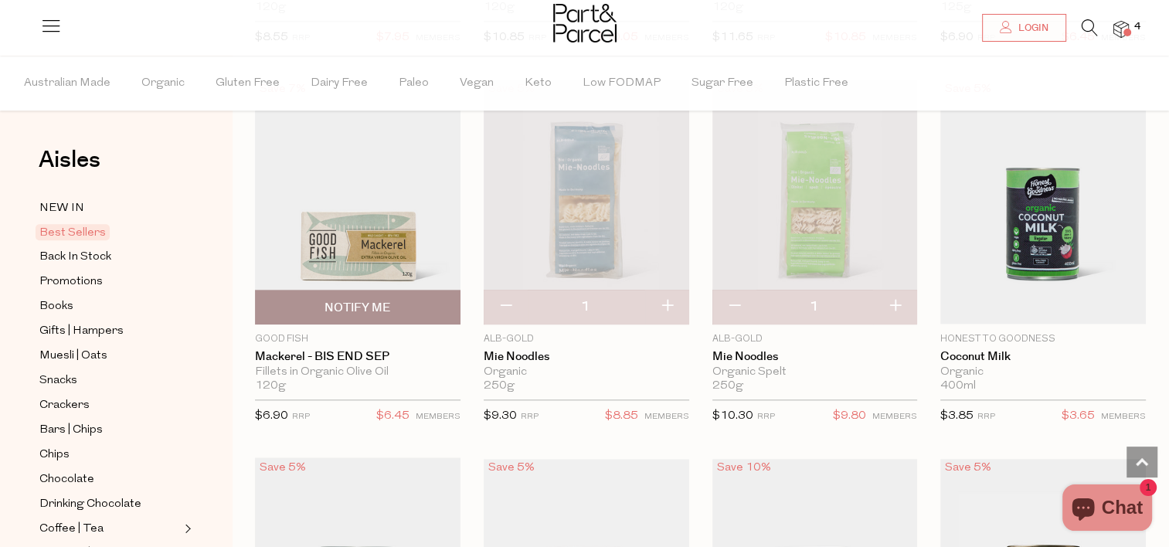
click at [312, 299] on span "Notify Me" at bounding box center [358, 307] width 196 height 33
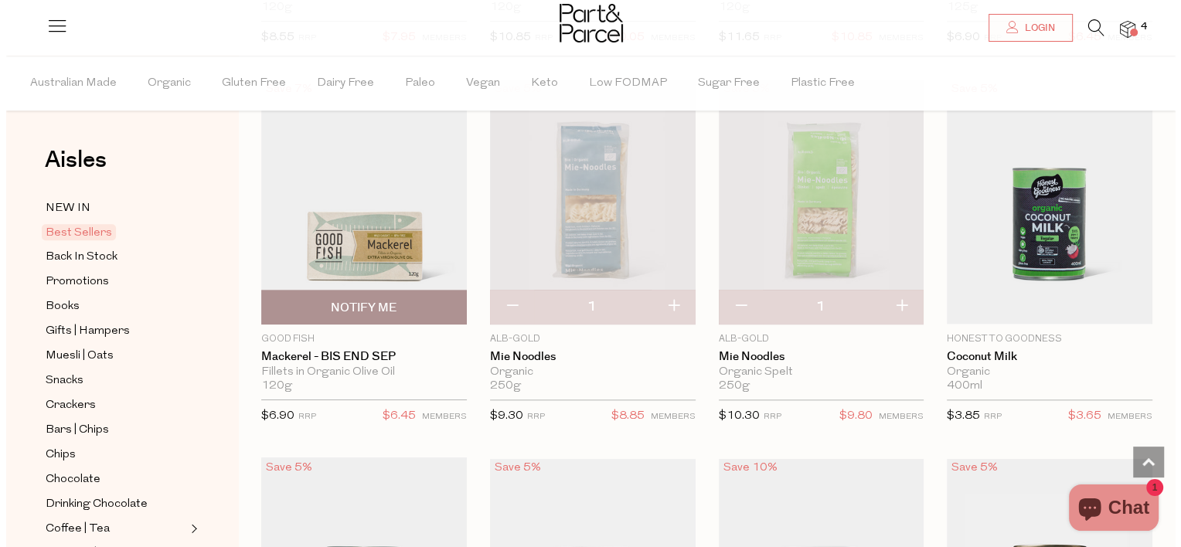
scroll to position [1652, 0]
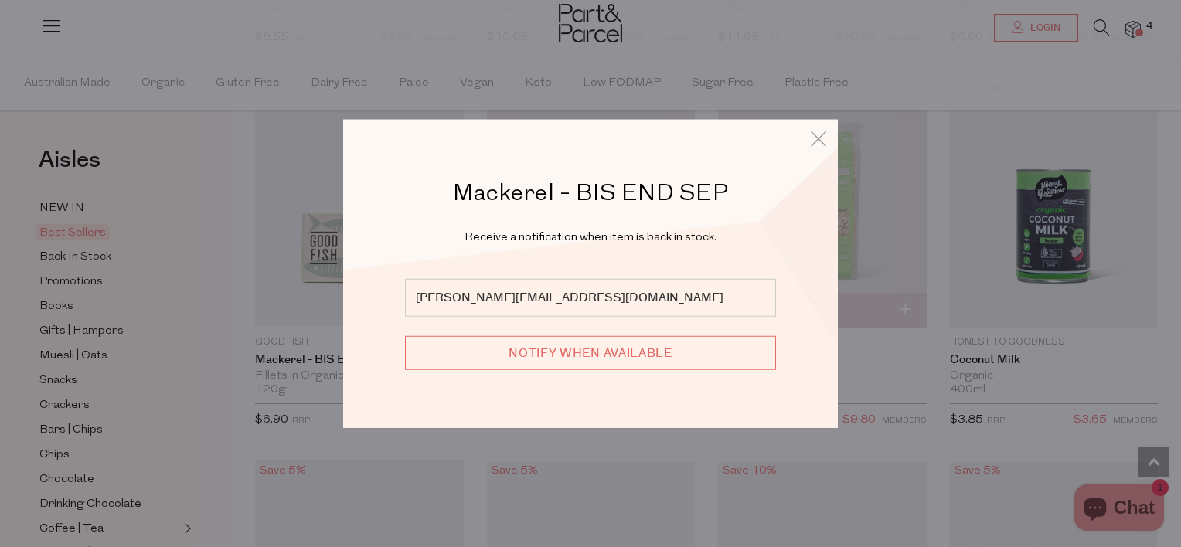
click at [511, 351] on input "Notify when available" at bounding box center [590, 352] width 371 height 34
type input "We will be in touch"
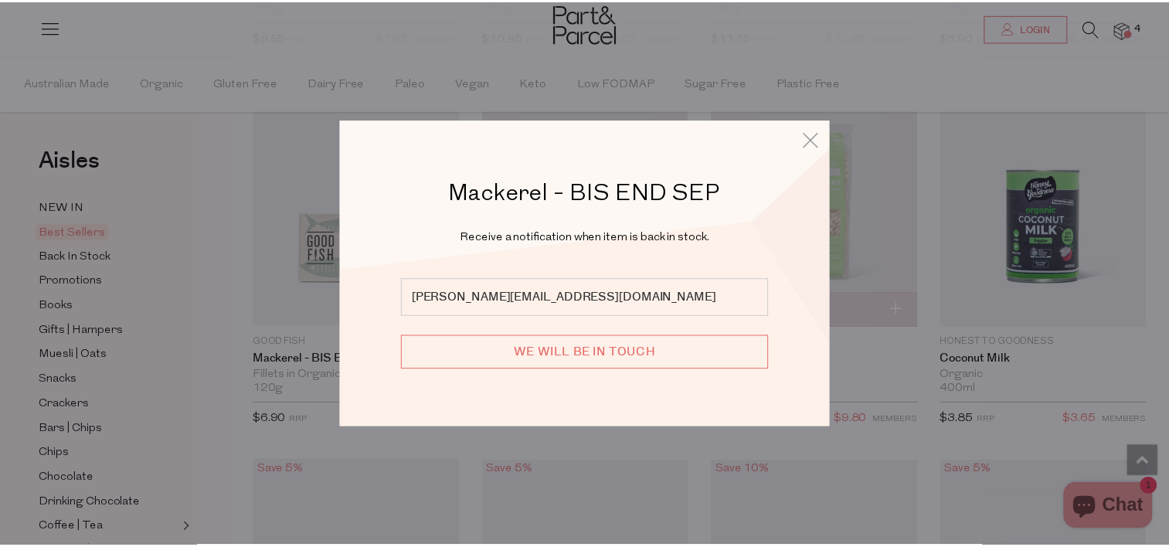
scroll to position [1639, 0]
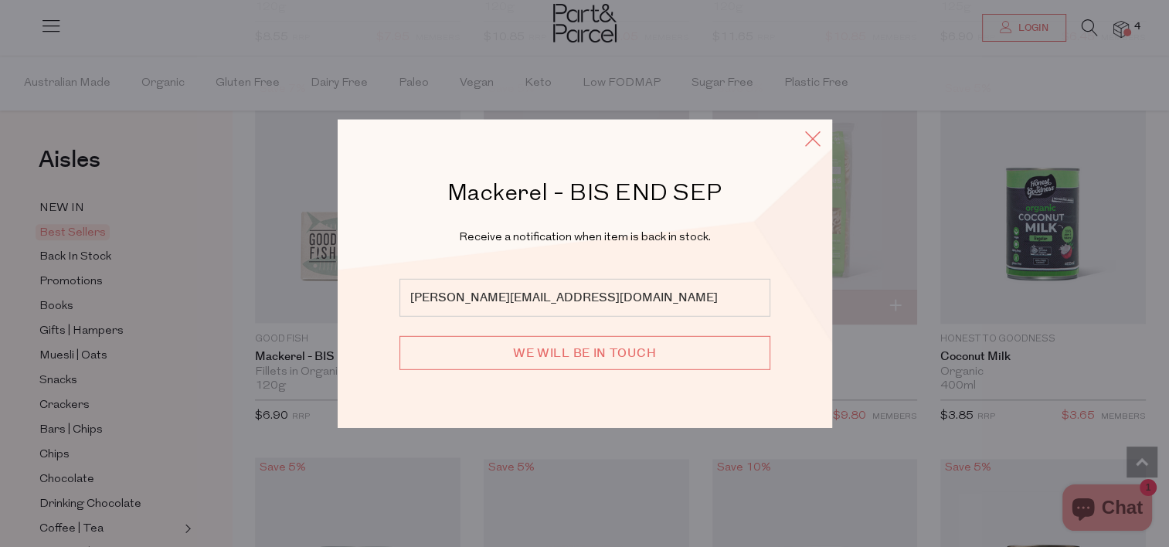
click at [806, 143] on icon at bounding box center [812, 139] width 23 height 22
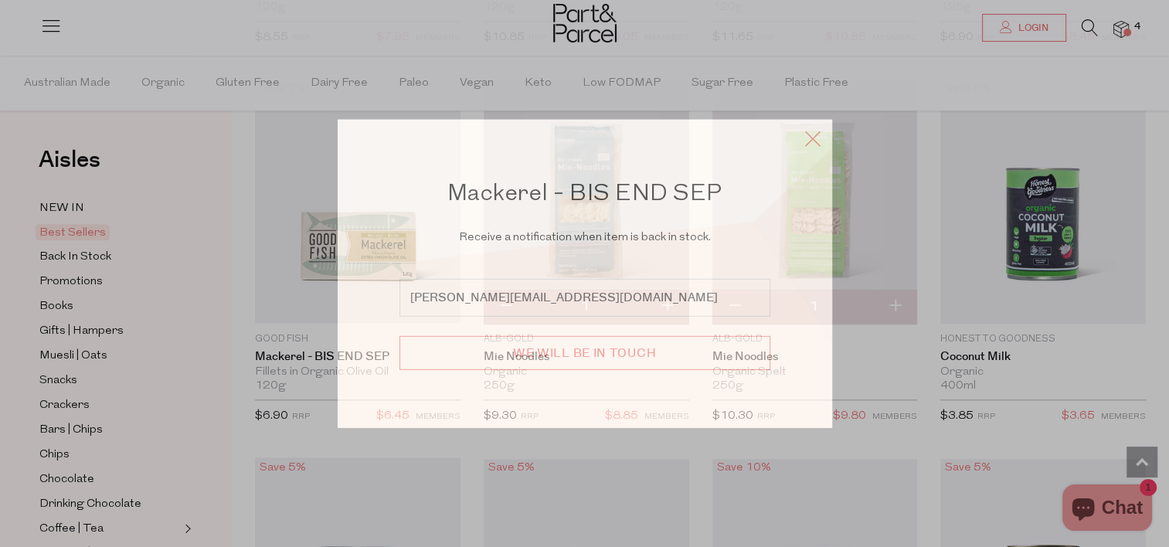
click at [811, 138] on icon at bounding box center [812, 139] width 23 height 22
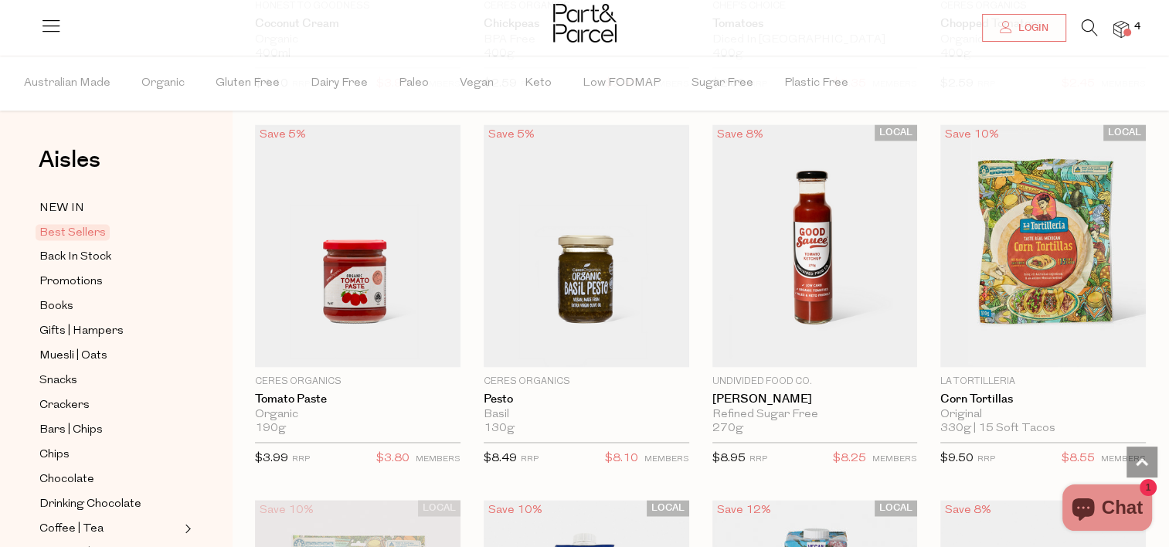
scroll to position [2381, 0]
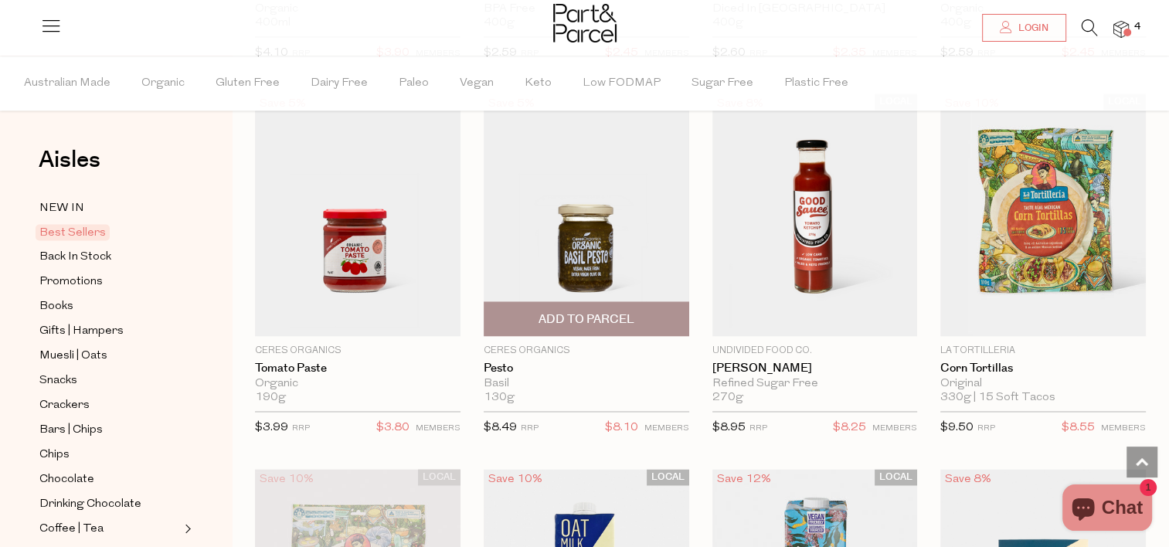
click at [600, 311] on span "Add To Parcel" at bounding box center [587, 319] width 96 height 16
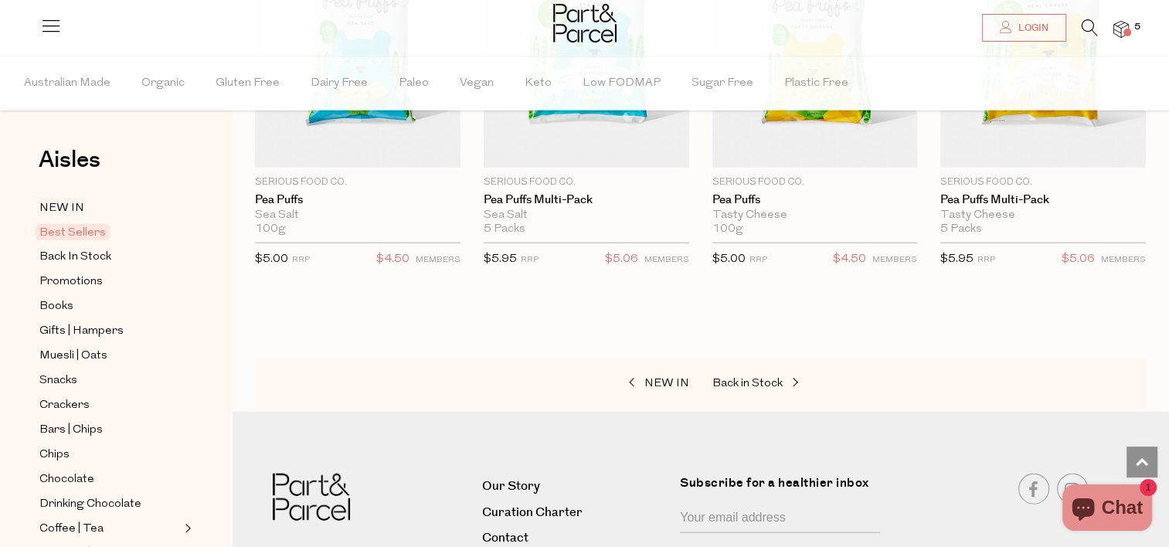
scroll to position [3741, 0]
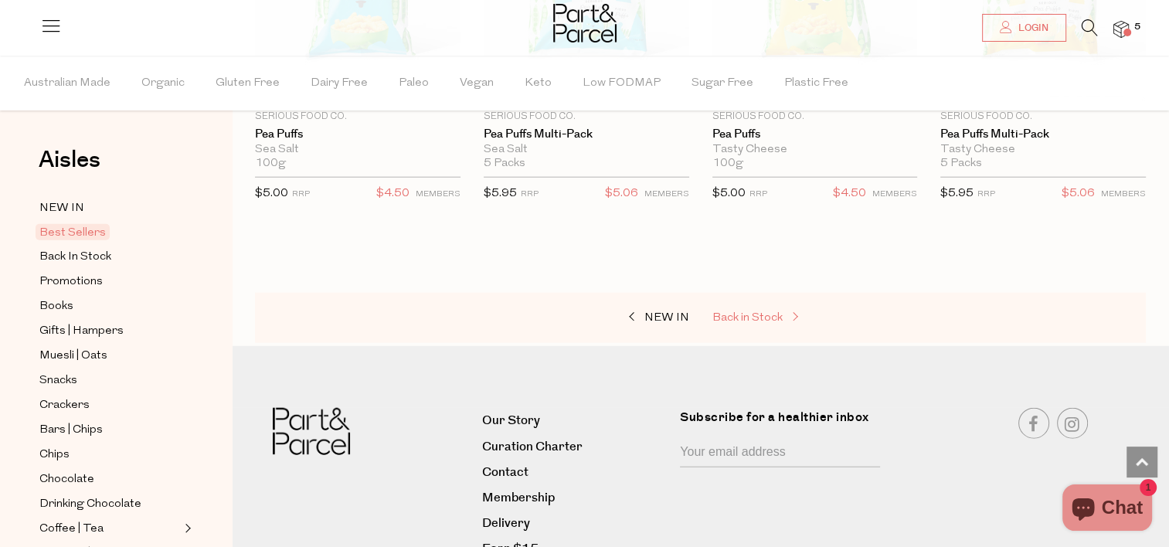
click at [719, 313] on span "Back in Stock" at bounding box center [748, 318] width 70 height 12
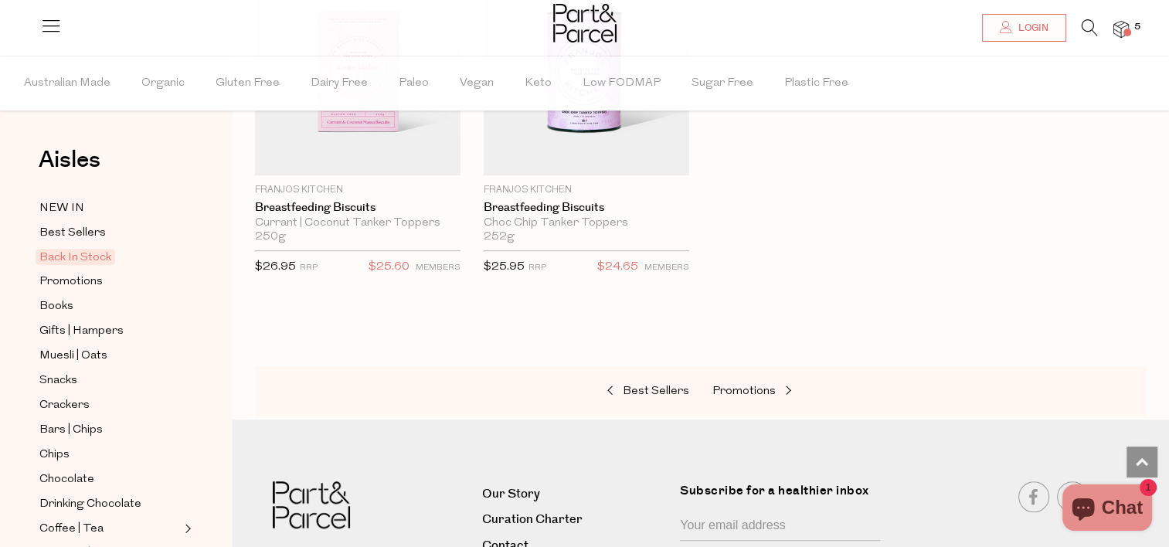
scroll to position [1082, 0]
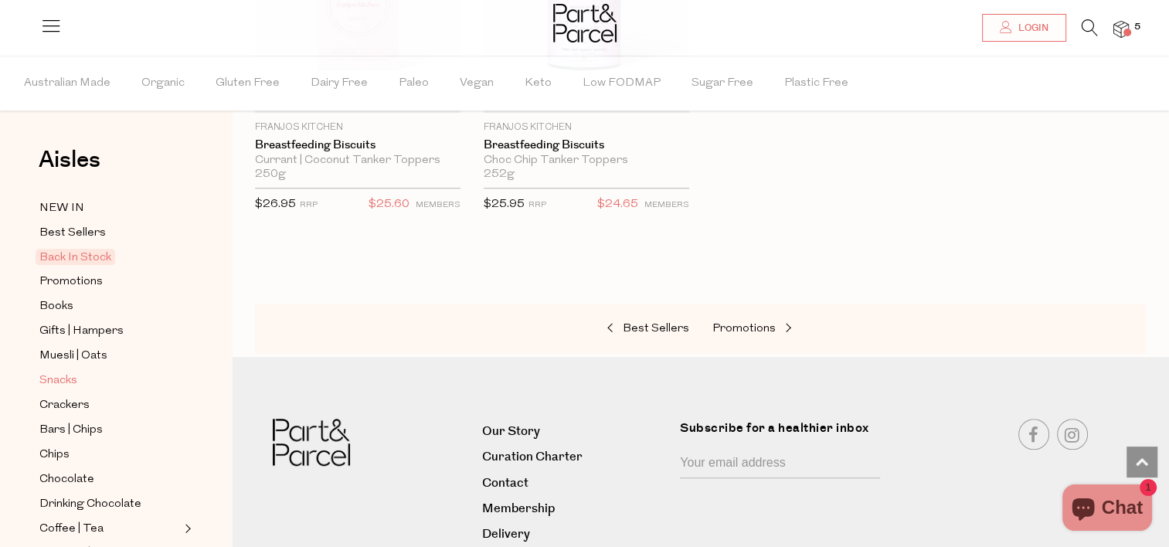
click at [83, 377] on link "Snacks" at bounding box center [109, 380] width 141 height 19
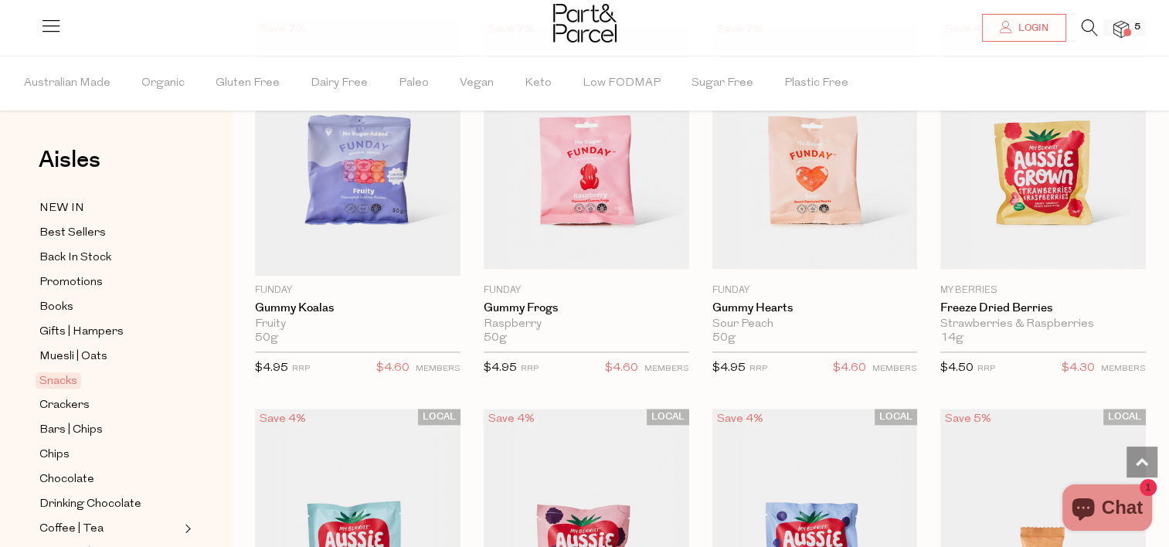
scroll to position [1700, 0]
